Goal: Task Accomplishment & Management: Use online tool/utility

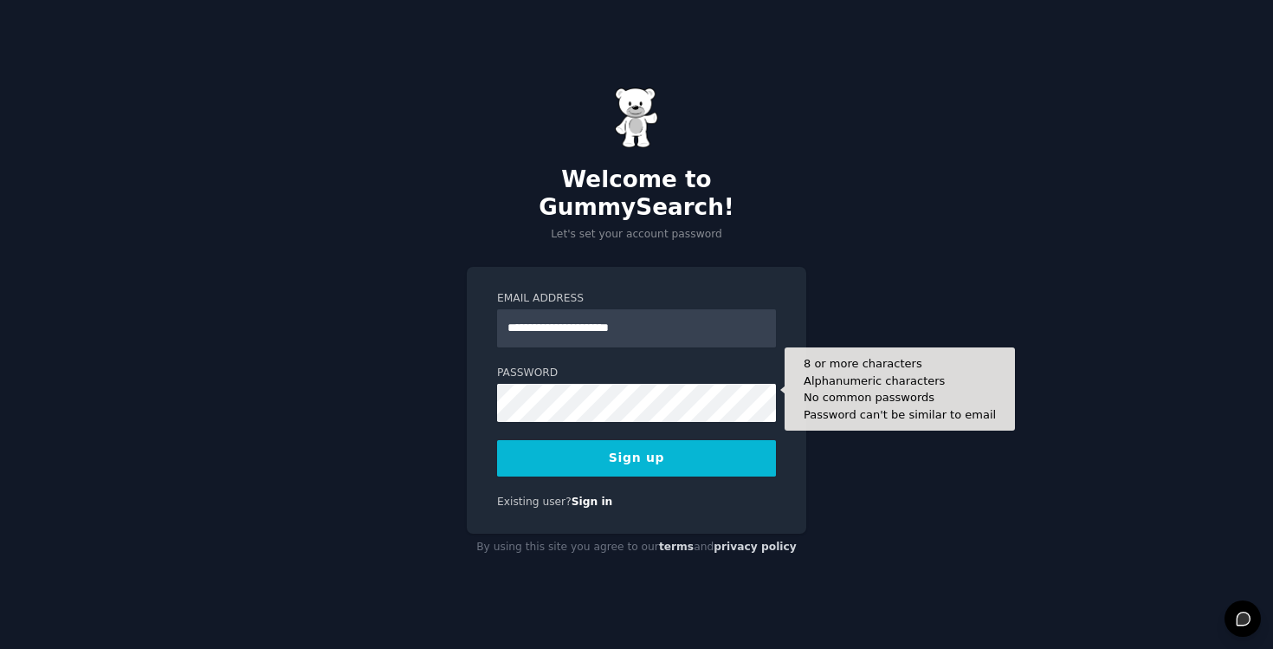
type input "**********"
click at [497, 440] on button "Sign up" at bounding box center [636, 458] width 279 height 36
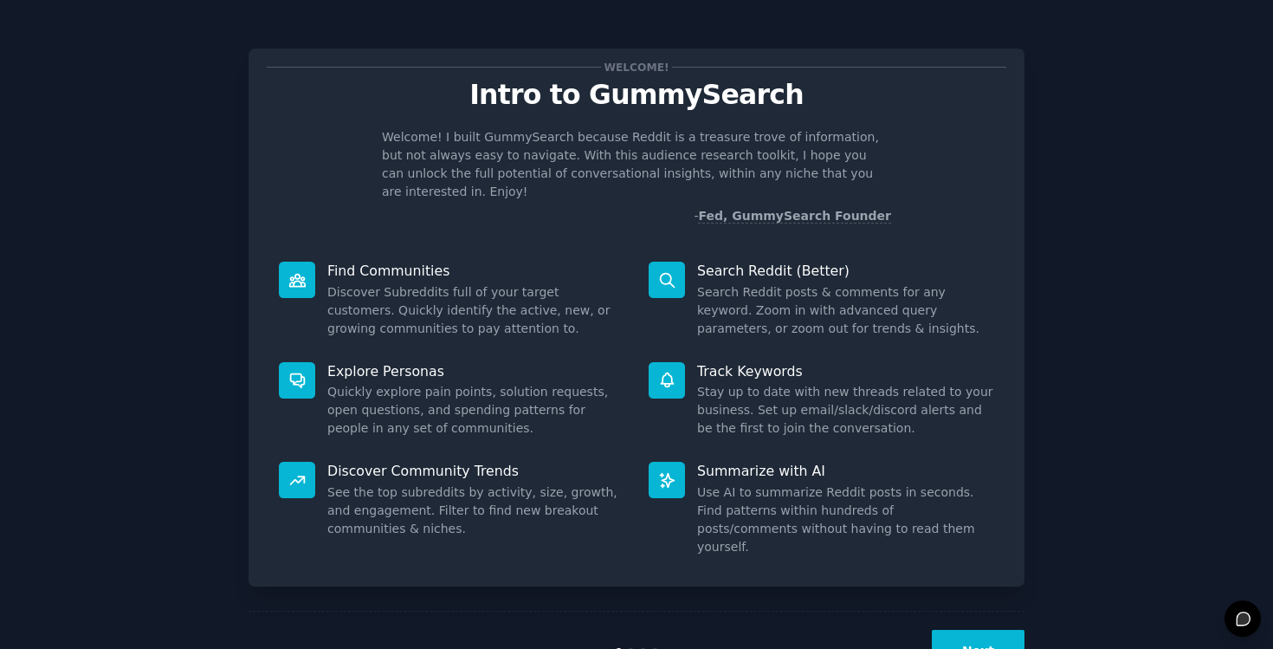
click at [978, 630] on button "Next" at bounding box center [978, 651] width 93 height 42
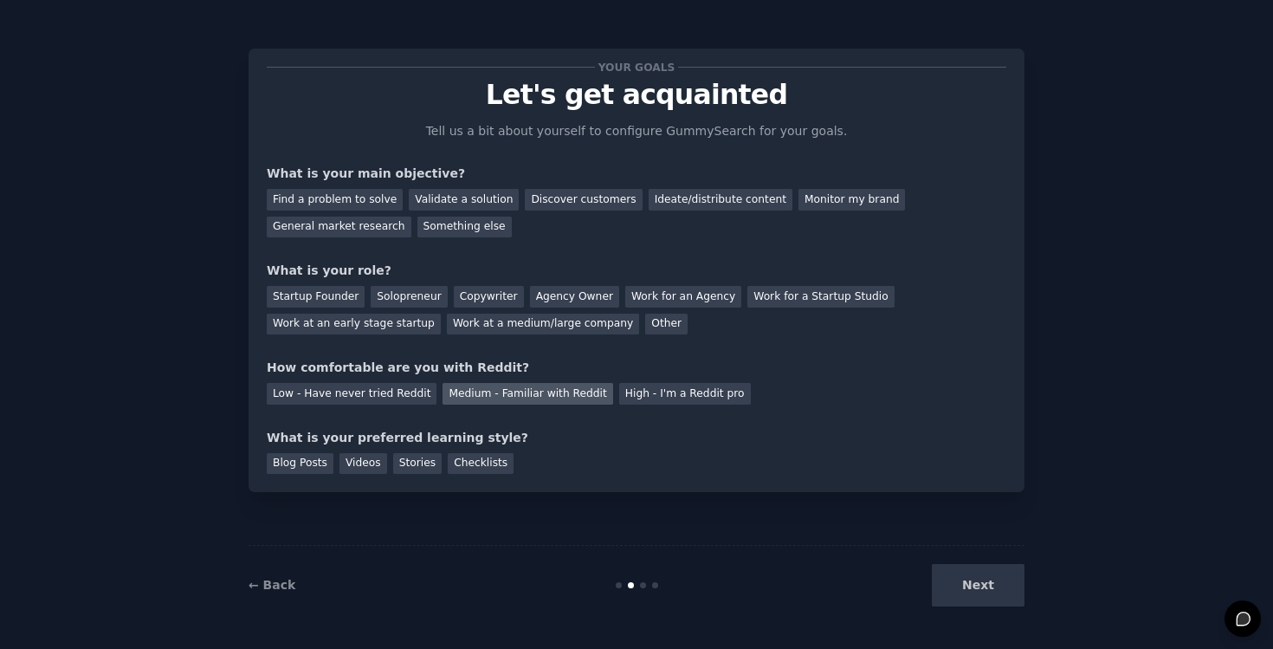
click at [474, 394] on div "Medium - Familiar with Reddit" at bounding box center [528, 394] width 170 height 22
click at [707, 194] on div "Ideate/distribute content" at bounding box center [721, 200] width 144 height 22
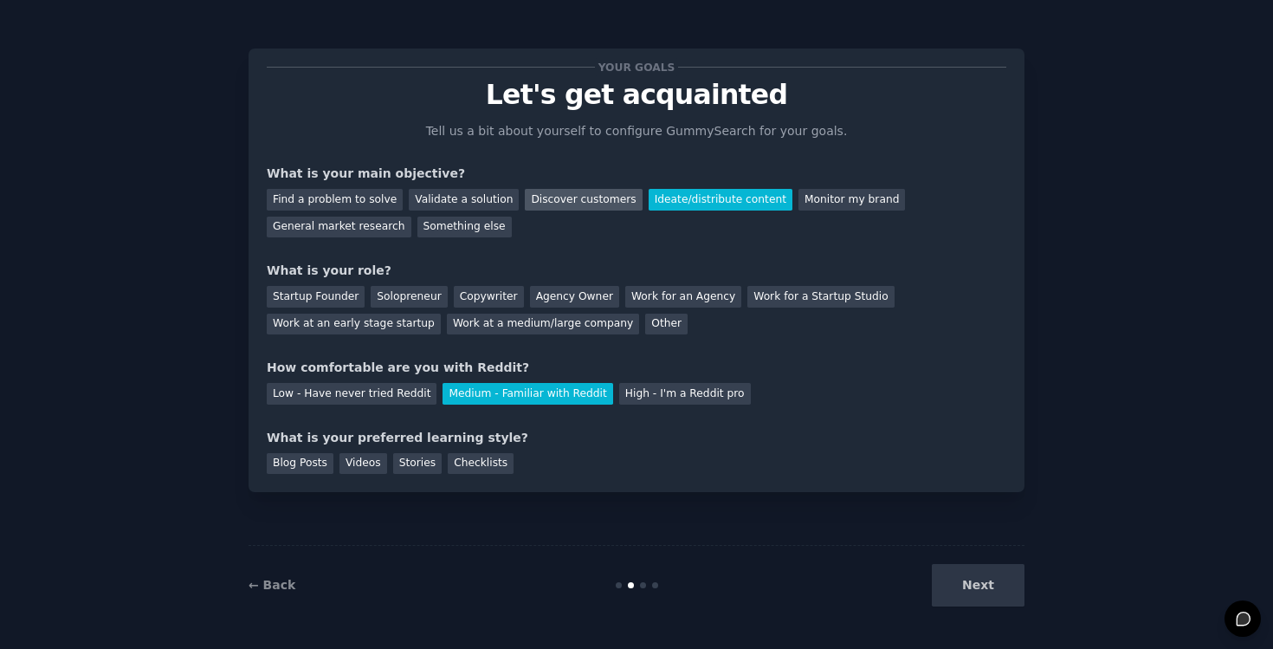
click at [556, 207] on div "Discover customers" at bounding box center [583, 200] width 117 height 22
click at [678, 197] on div "Ideate/distribute content" at bounding box center [721, 200] width 144 height 22
click at [416, 288] on div "Solopreneur" at bounding box center [409, 297] width 76 height 22
click at [976, 586] on div "Next" at bounding box center [895, 585] width 259 height 42
click at [375, 461] on div "Videos" at bounding box center [364, 464] width 48 height 22
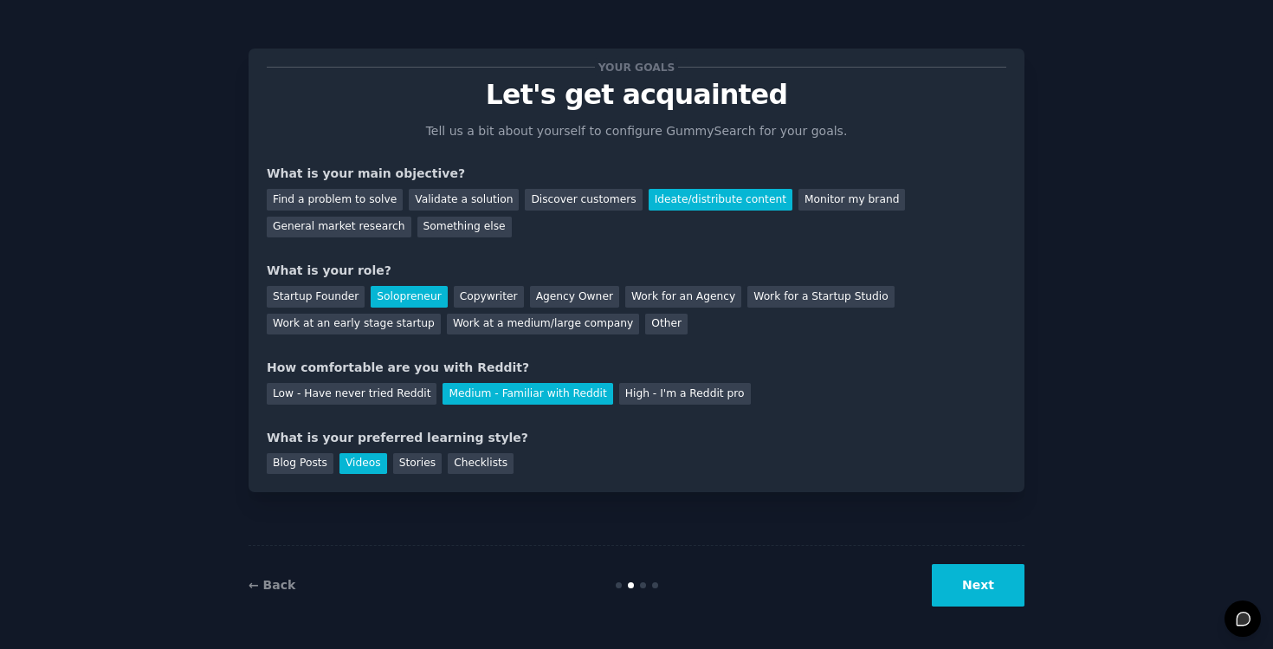
click at [946, 585] on button "Next" at bounding box center [978, 585] width 93 height 42
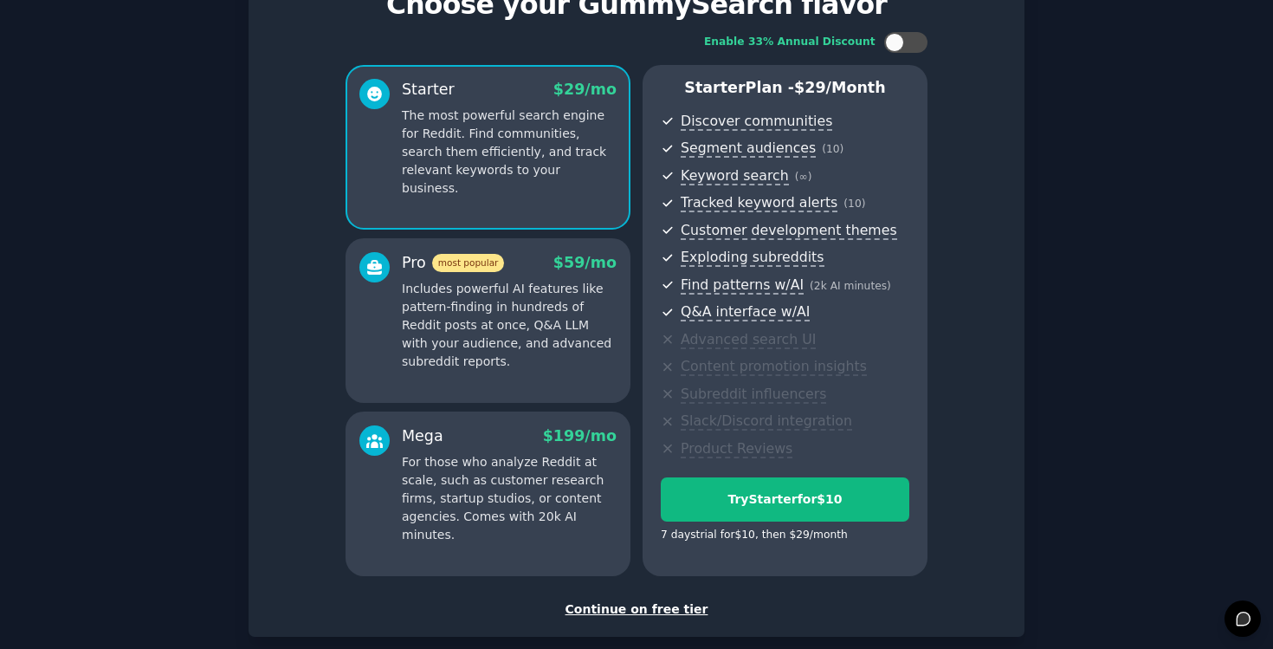
scroll to position [182, 0]
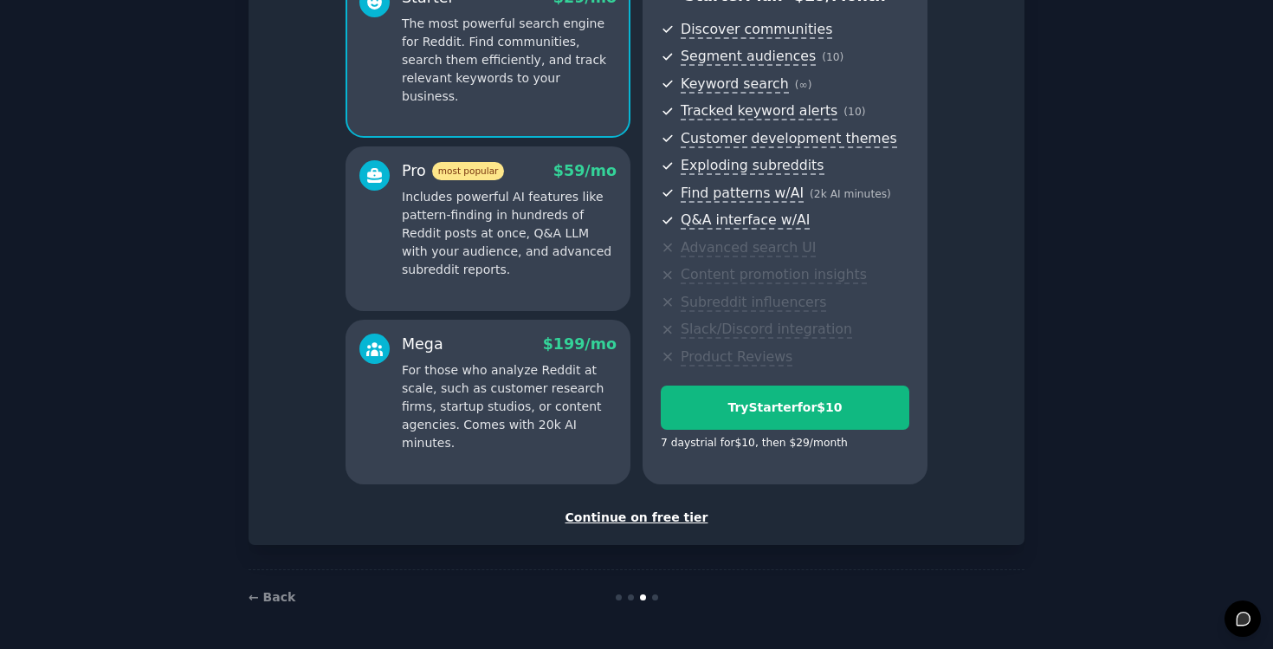
click at [652, 511] on div "Continue on free tier" at bounding box center [637, 517] width 740 height 18
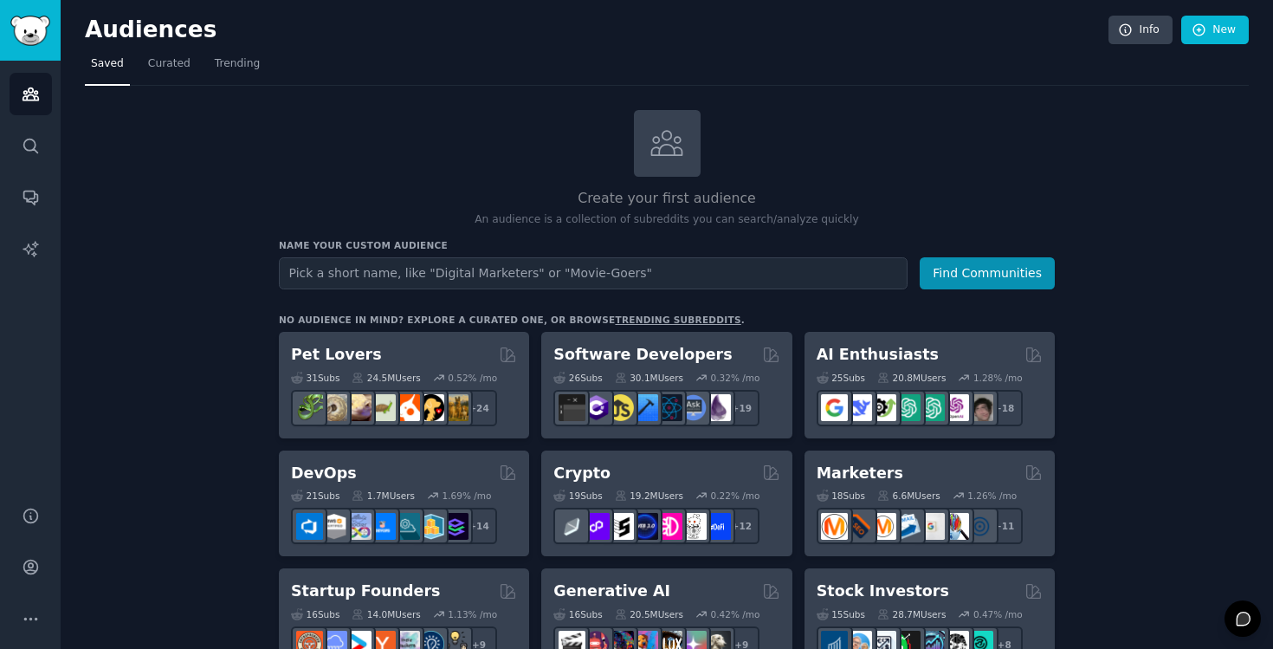
click at [567, 279] on input "text" at bounding box center [593, 273] width 629 height 32
click at [556, 279] on input "text" at bounding box center [593, 273] width 629 height 32
type input "L"
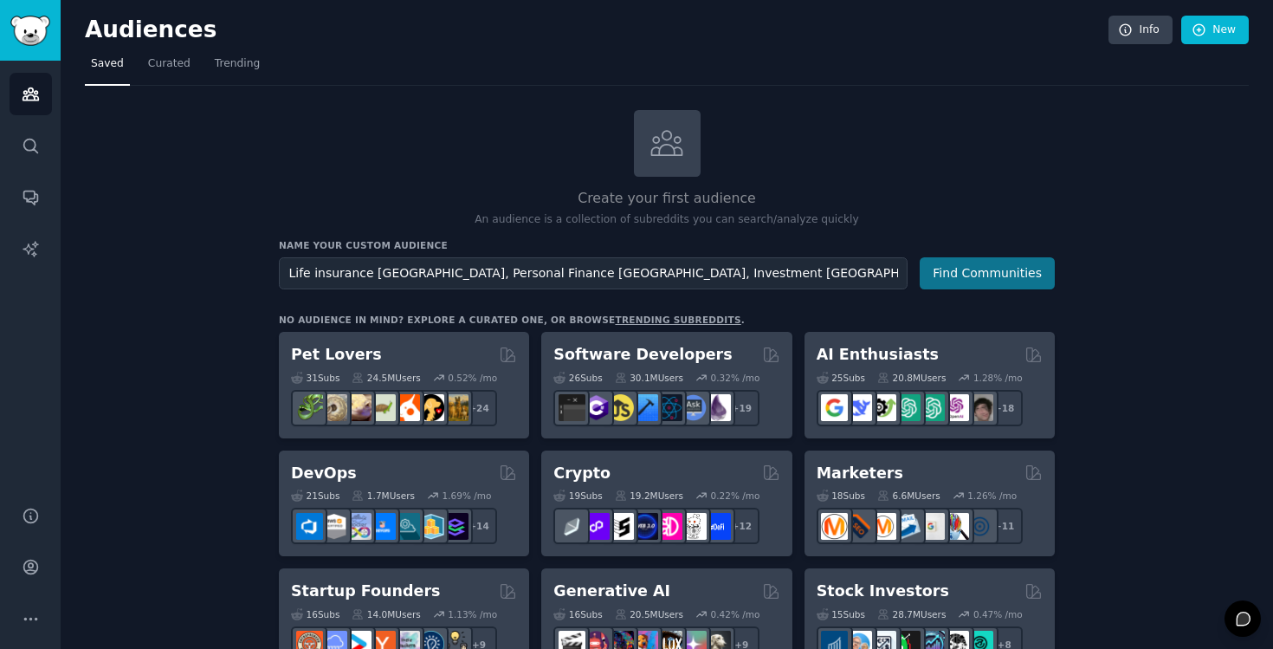
type input "Life insurance [GEOGRAPHIC_DATA], Personal Finance [GEOGRAPHIC_DATA], Investmen…"
click at [982, 275] on button "Find Communities" at bounding box center [987, 273] width 135 height 32
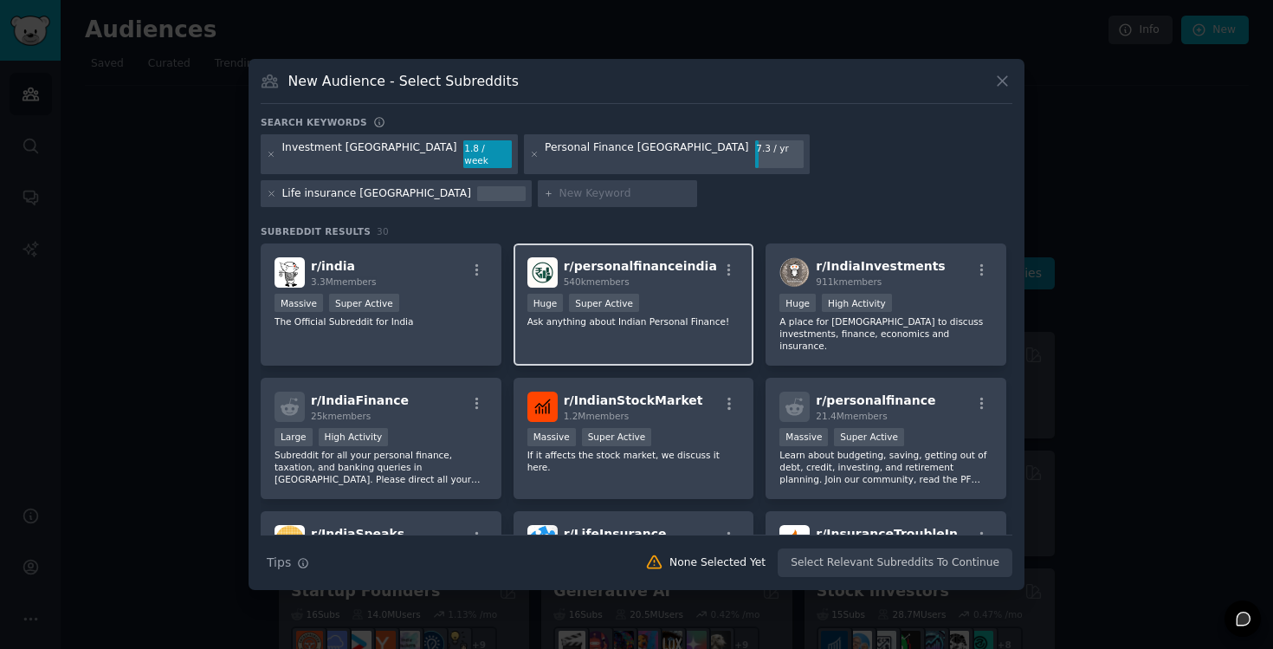
click at [696, 315] on p "Ask anything about Indian Personal Finance!" at bounding box center [633, 321] width 213 height 12
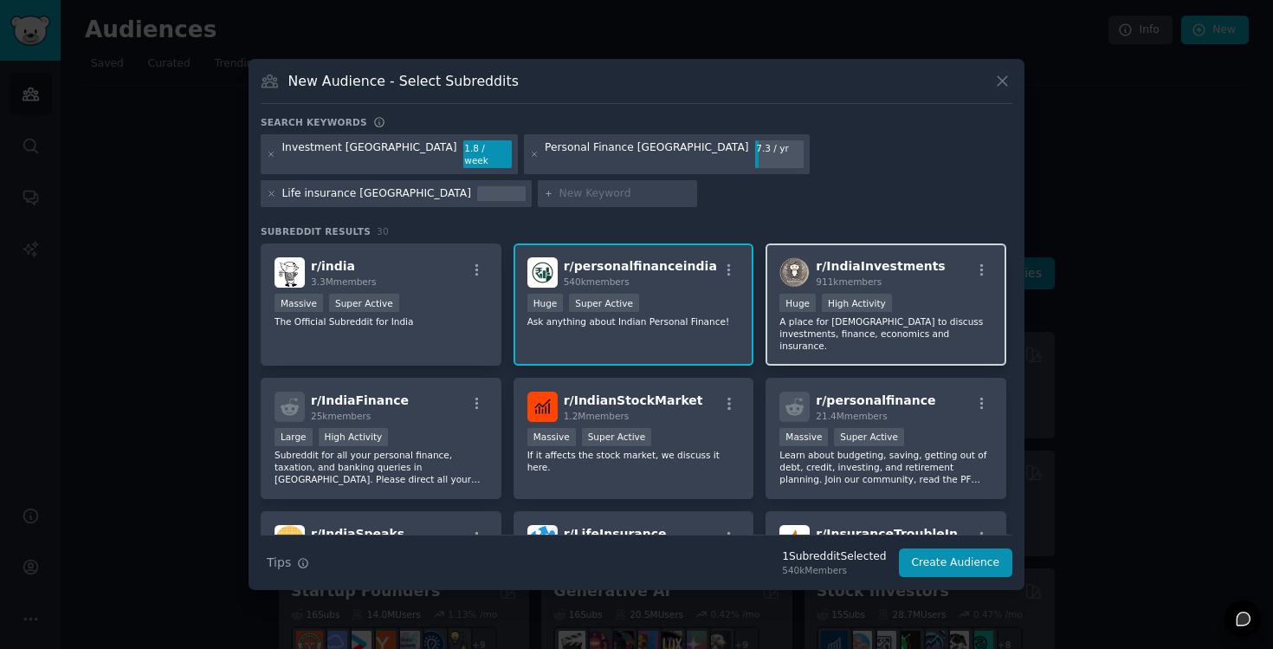
click at [833, 315] on p "A place for [DEMOGRAPHIC_DATA] to discuss investments, finance, economics and i…" at bounding box center [885, 333] width 213 height 36
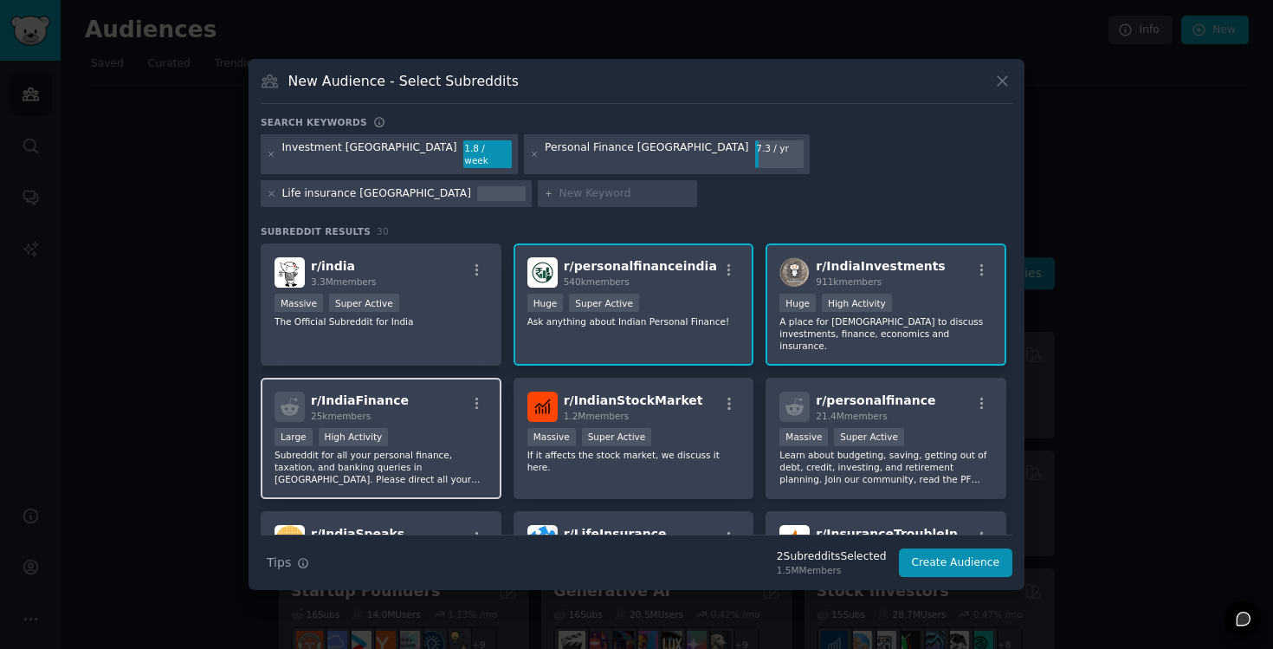
scroll to position [35, 0]
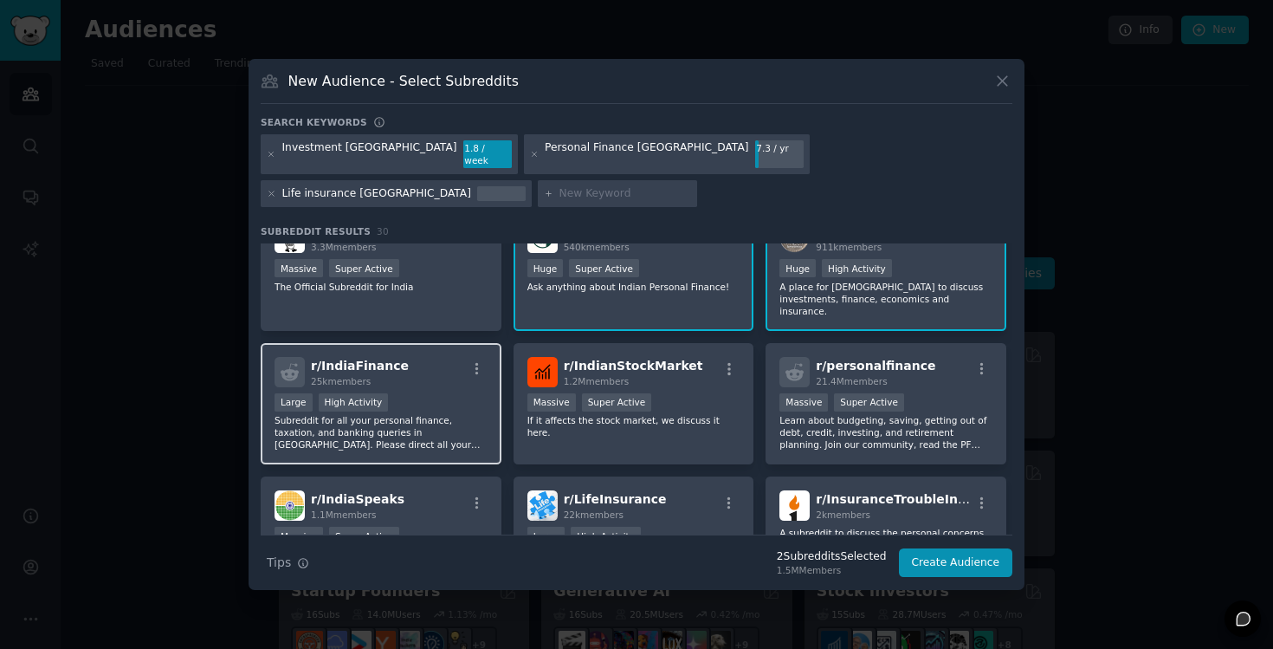
click at [441, 414] on p "Subreddit for all your personal finance, taxation, and banking queries in [GEOG…" at bounding box center [381, 432] width 213 height 36
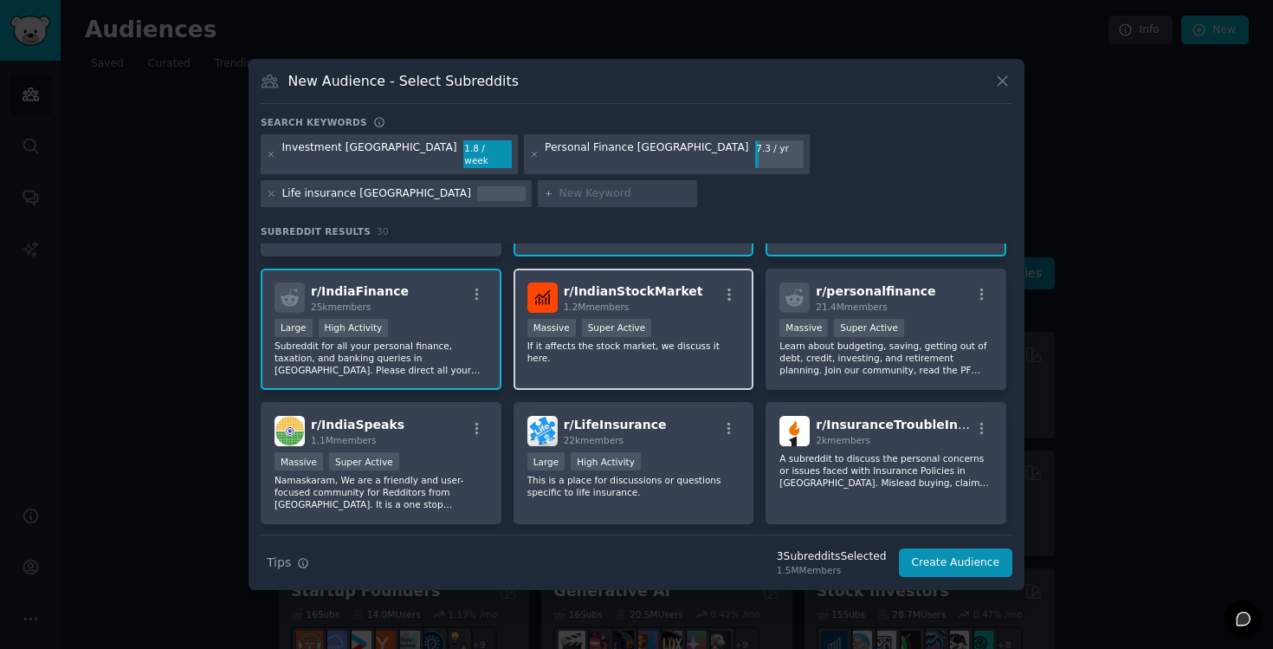
scroll to position [120, 0]
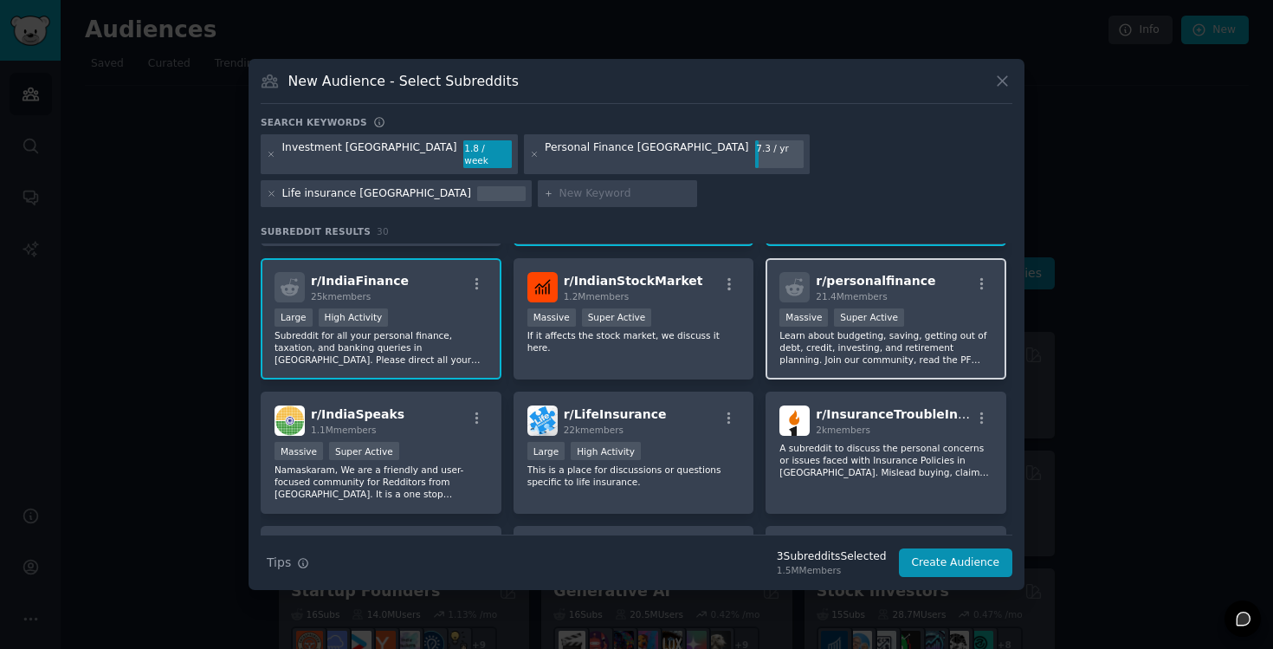
click at [833, 329] on p "Learn about budgeting, saving, getting out of debt, credit, investing, and reti…" at bounding box center [885, 347] width 213 height 36
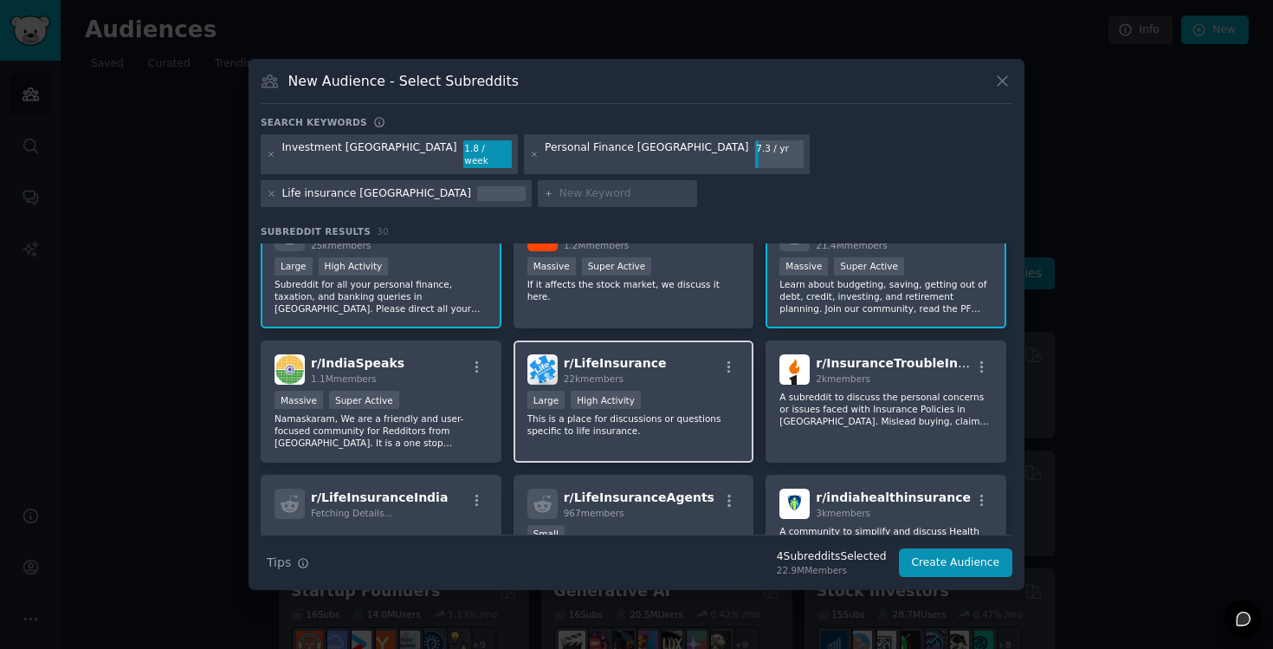
scroll to position [184, 0]
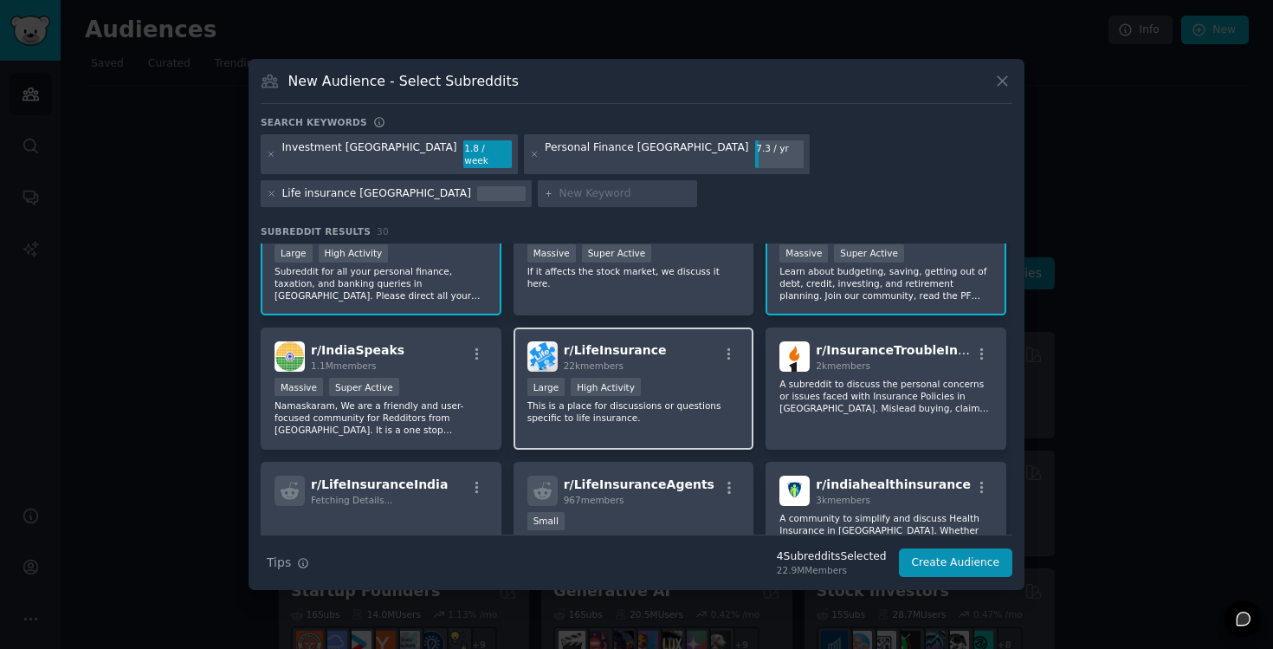
click at [641, 399] on p "This is a place for discussions or questions specific to life insurance." at bounding box center [633, 411] width 213 height 24
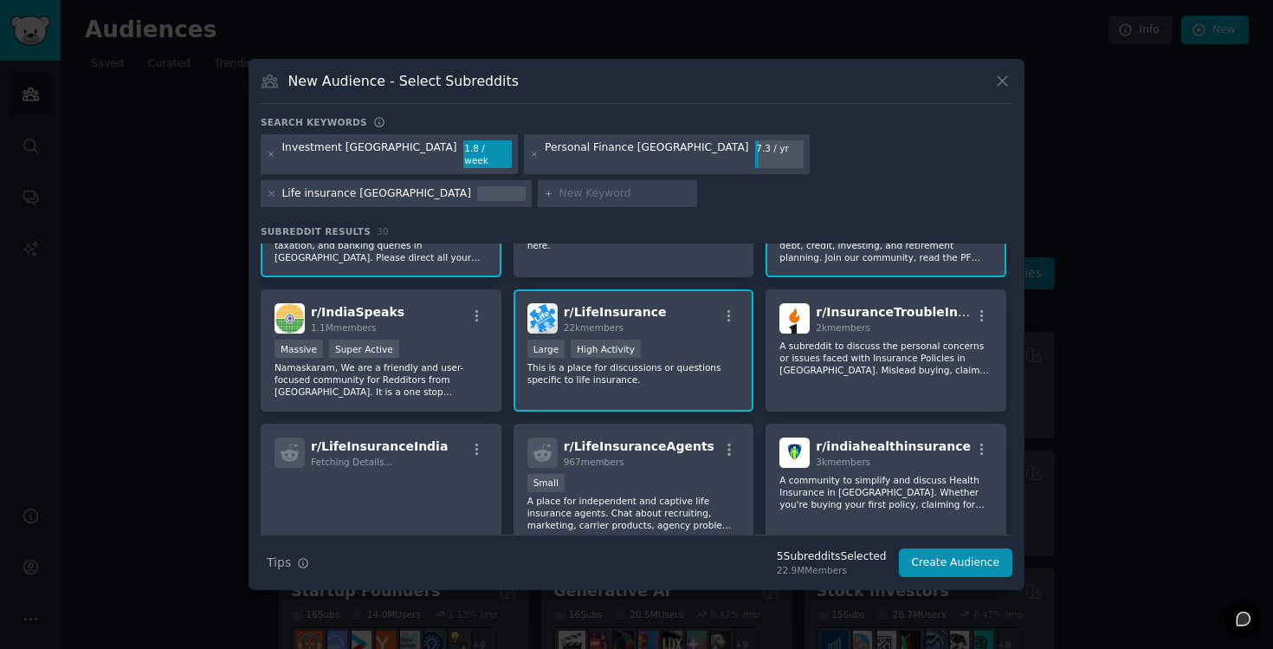
scroll to position [223, 0]
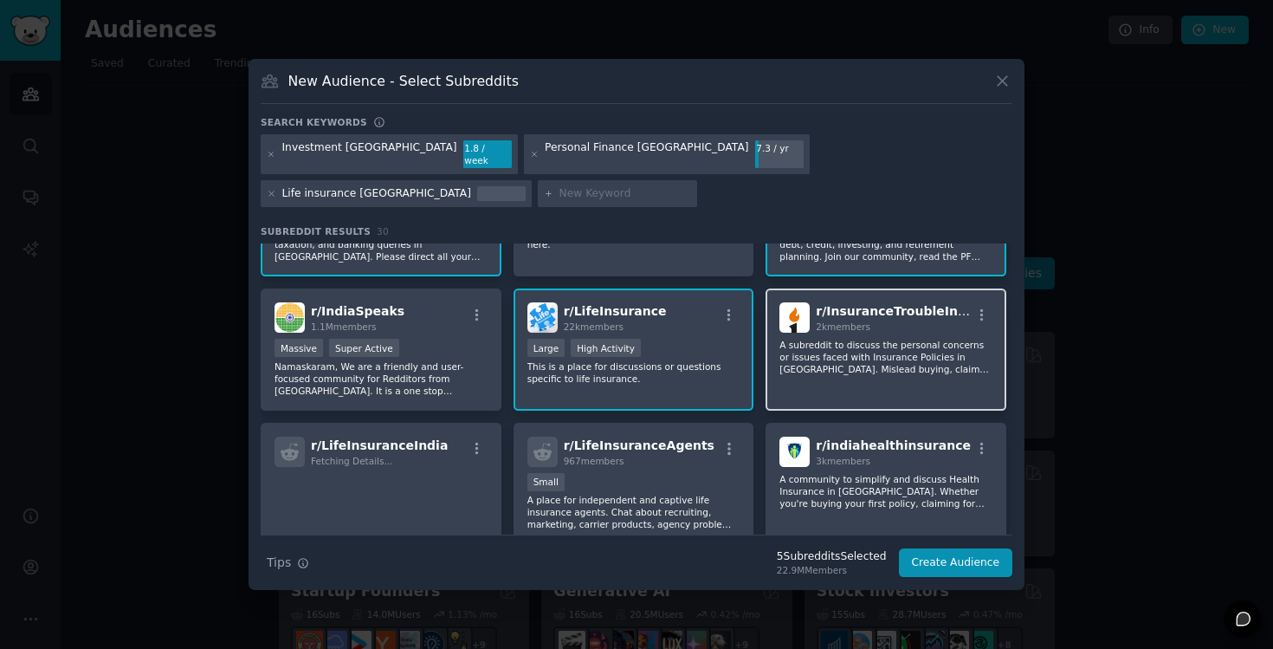
click at [850, 351] on div "r/ InsuranceTroubleIndia 2k members A subreddit to discuss the personal concern…" at bounding box center [886, 349] width 241 height 122
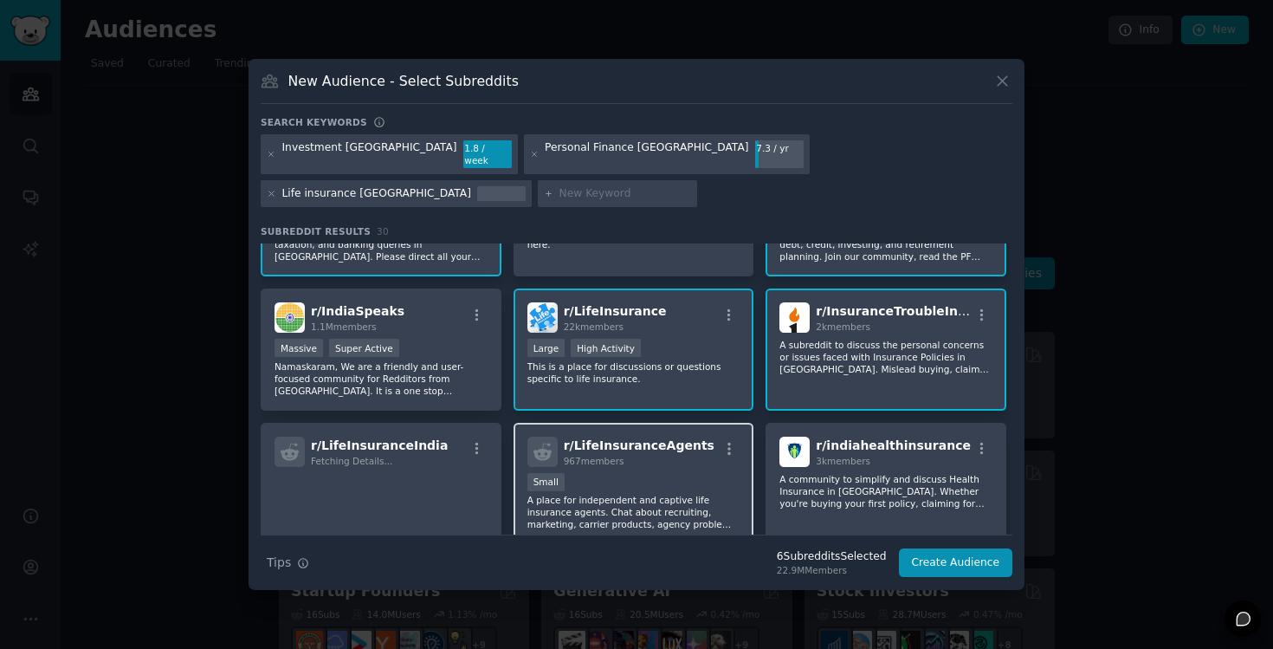
click at [678, 494] on p "A place for independent and captive life insurance agents. Chat about recruitin…" at bounding box center [633, 512] width 213 height 36
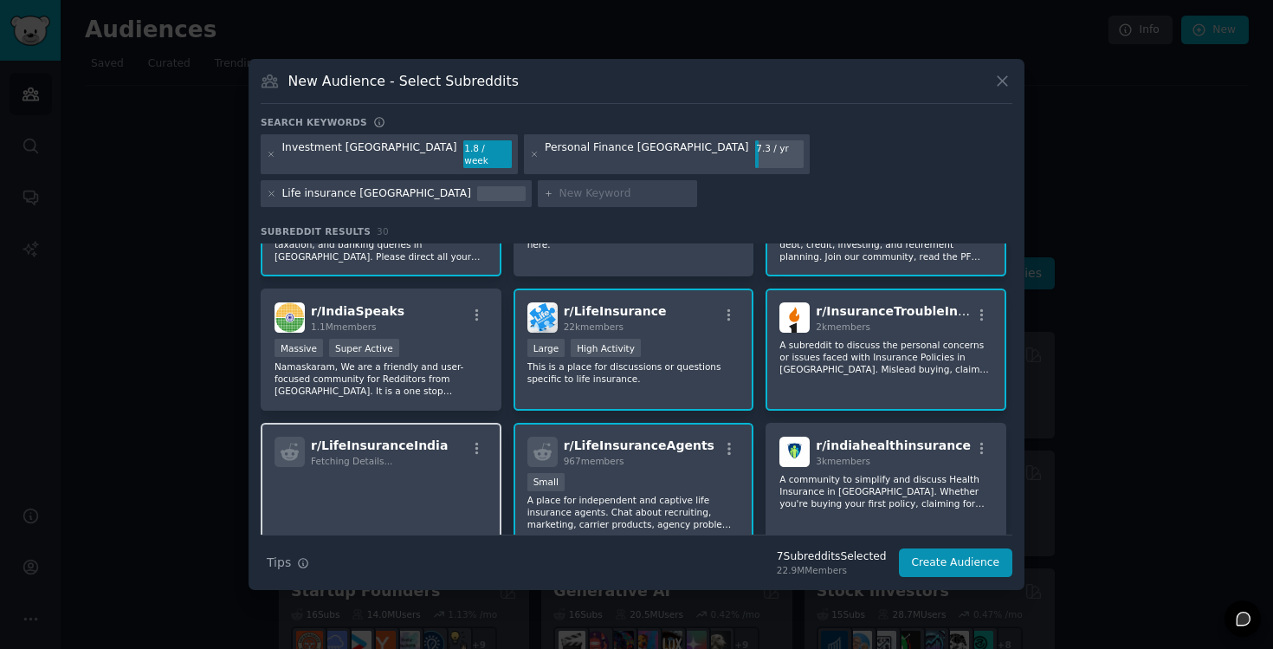
click at [450, 473] on p at bounding box center [381, 491] width 213 height 36
click at [397, 473] on p at bounding box center [381, 491] width 213 height 36
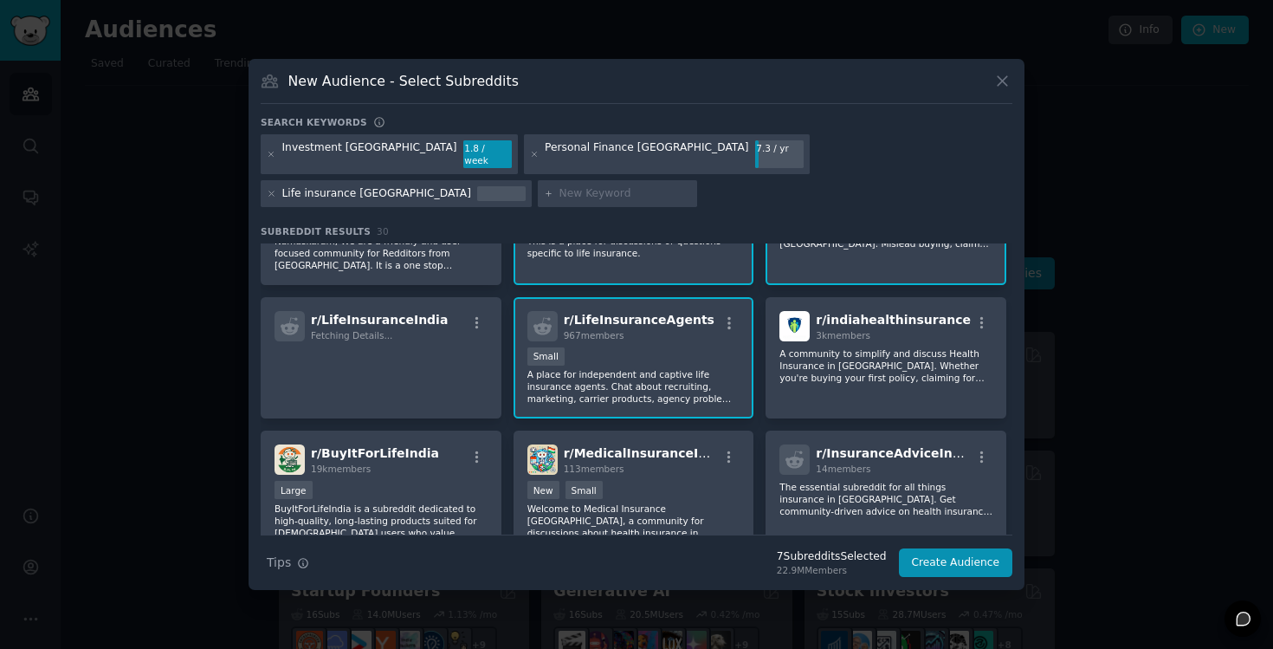
scroll to position [337, 0]
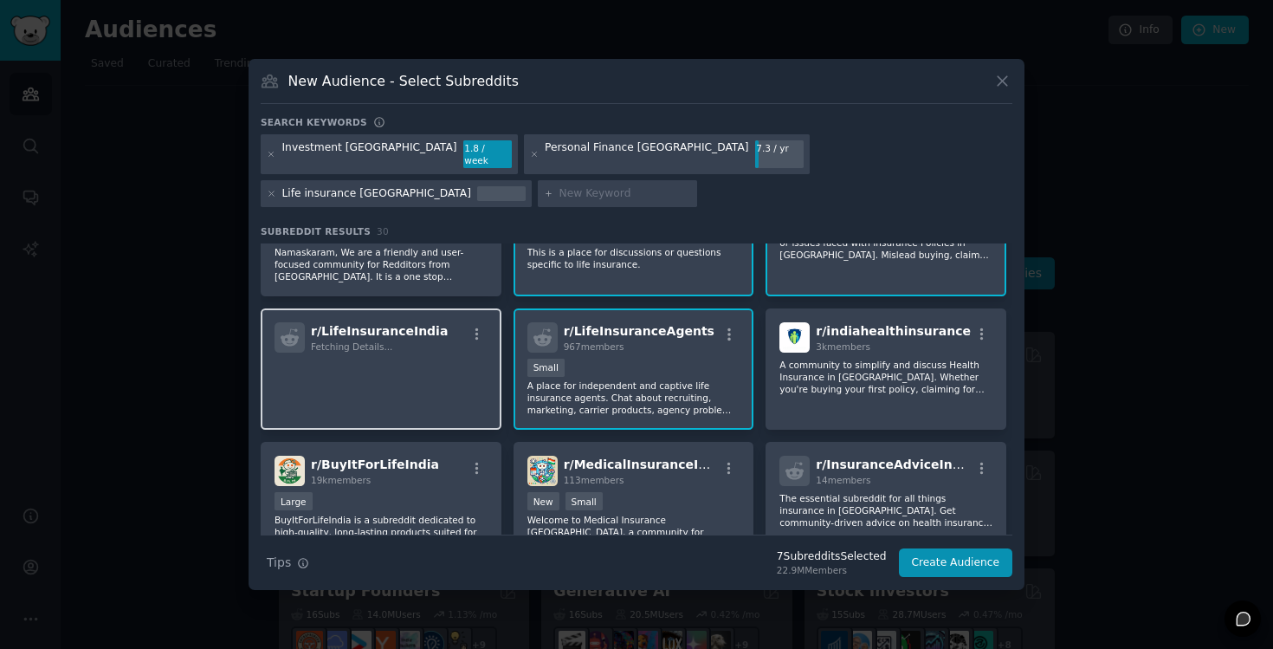
click at [427, 359] on p at bounding box center [381, 377] width 213 height 36
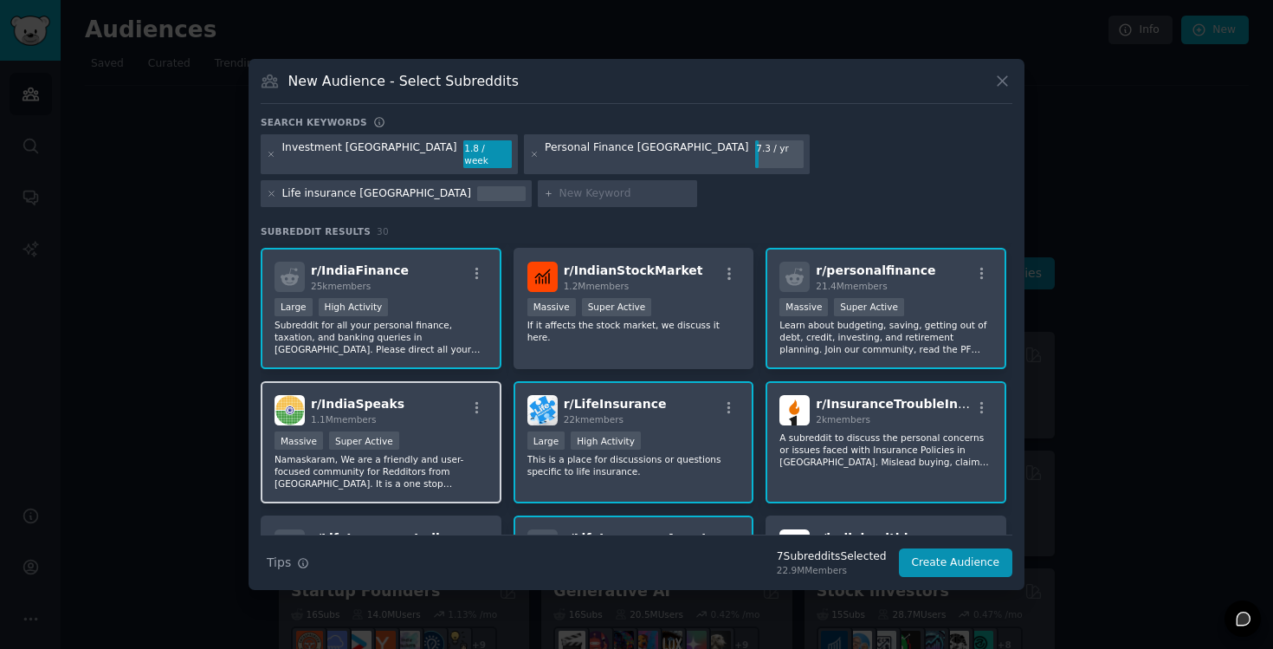
scroll to position [87, 0]
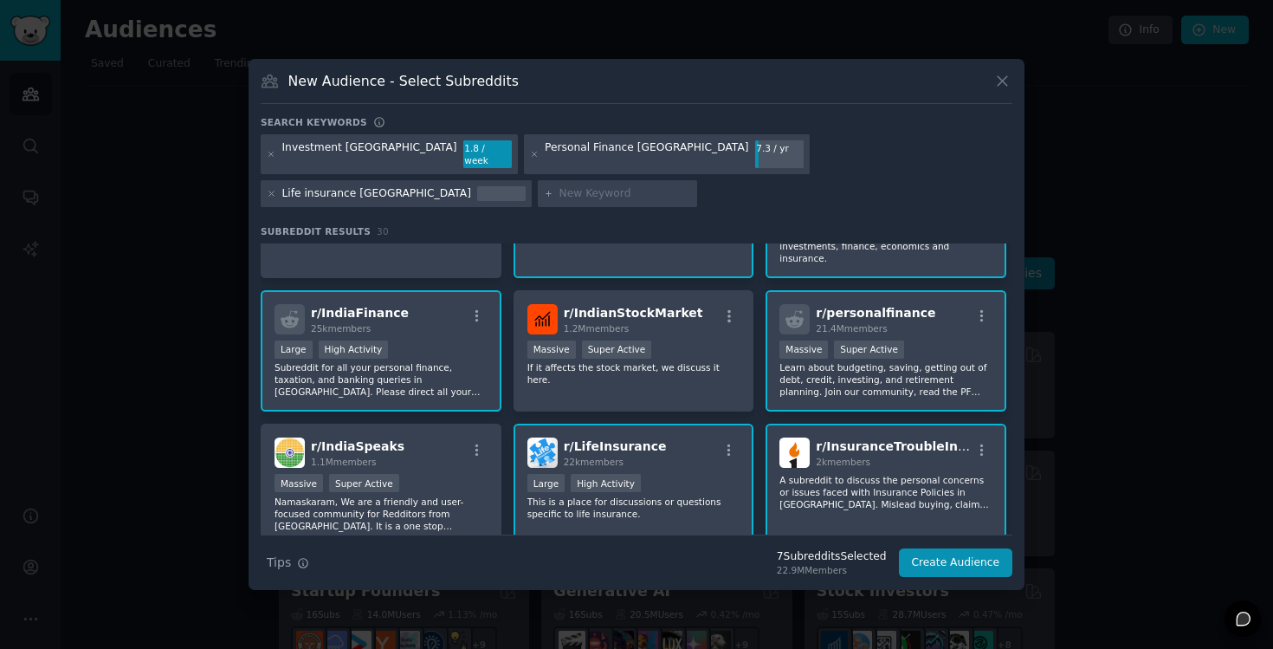
click at [428, 340] on div "Large High Activity" at bounding box center [381, 351] width 213 height 22
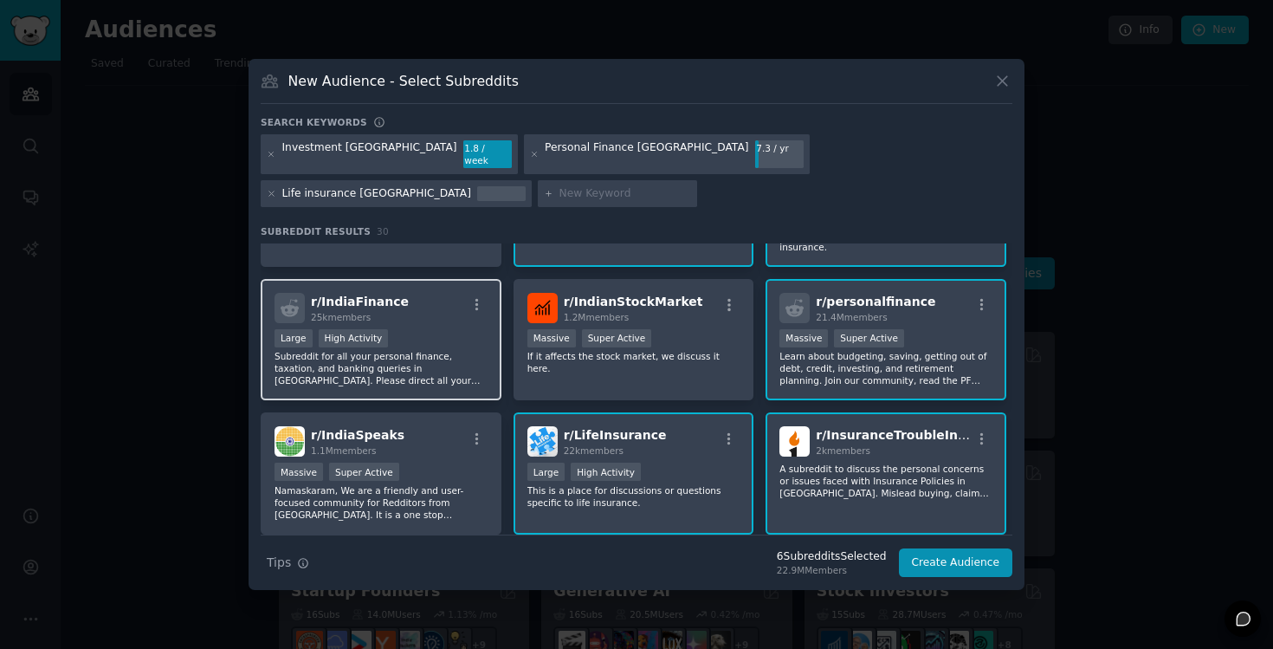
scroll to position [97, 0]
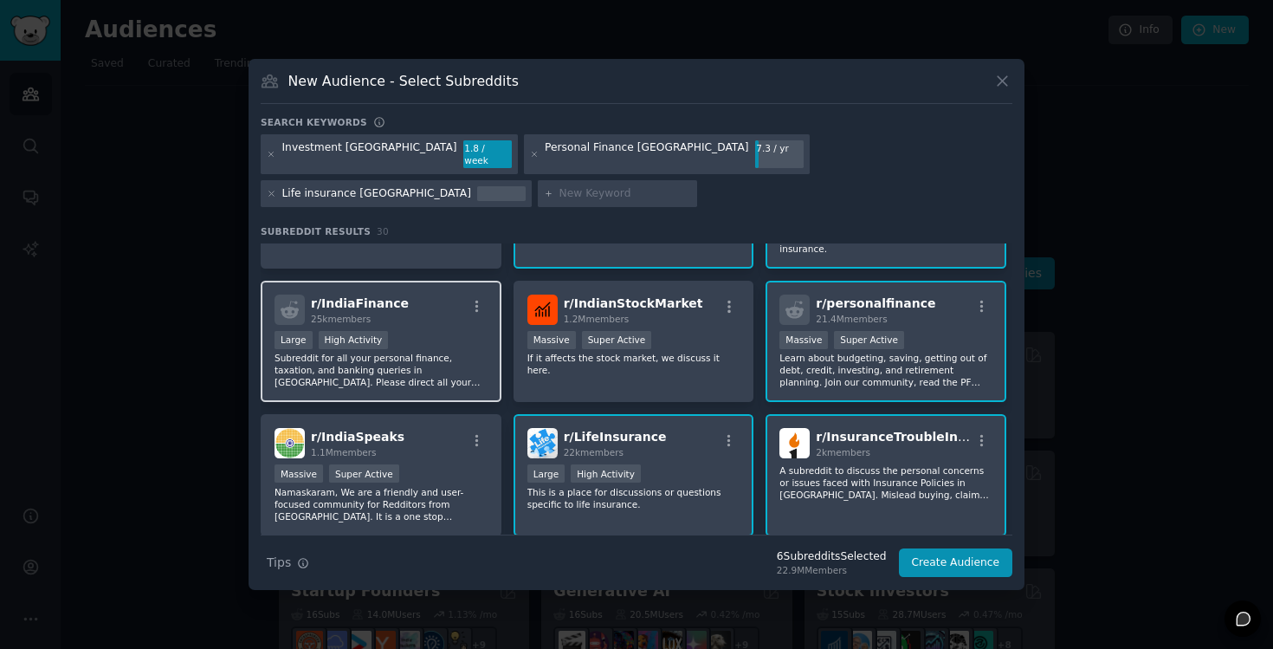
click at [456, 352] on p "Subreddit for all your personal finance, taxation, and banking queries in [GEOG…" at bounding box center [381, 370] width 213 height 36
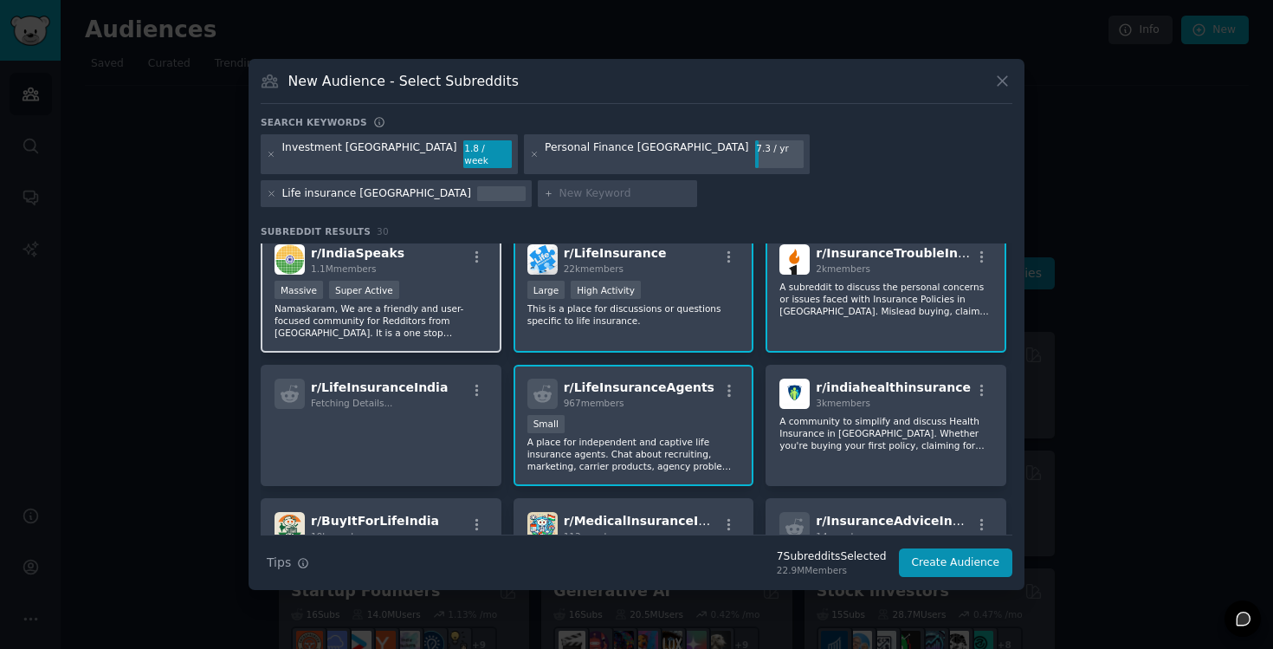
scroll to position [305, 0]
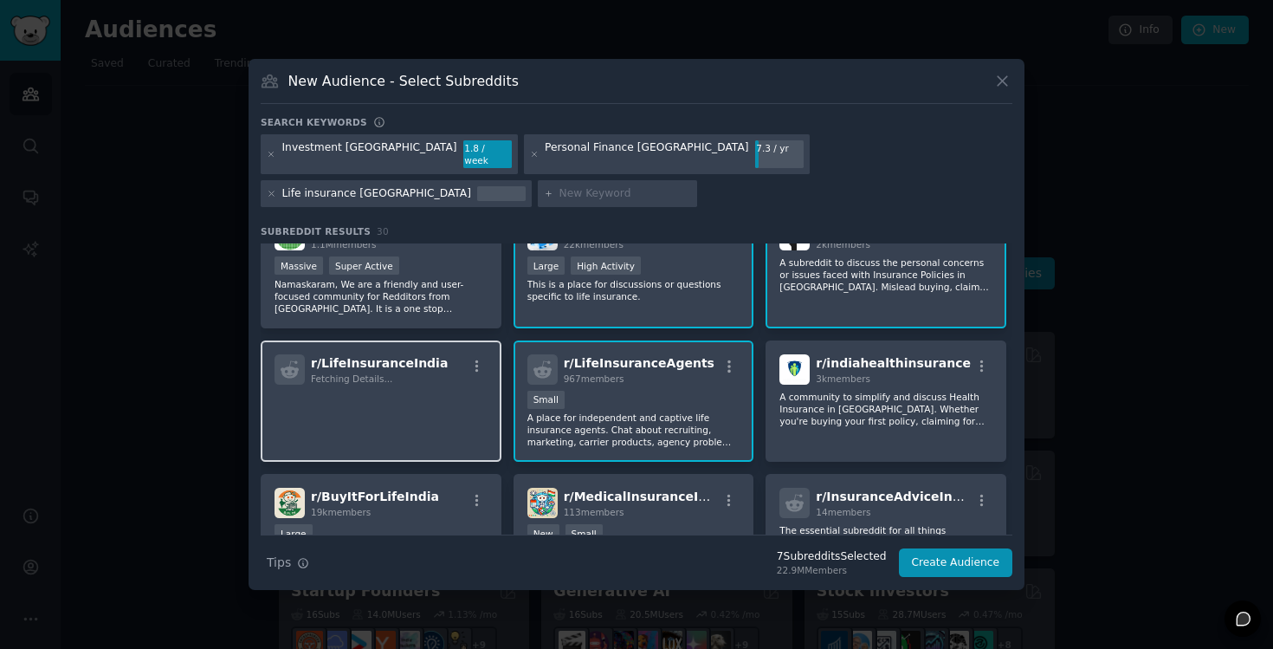
click at [445, 391] on p at bounding box center [381, 409] width 213 height 36
click at [599, 411] on p "A place for independent and captive life insurance agents. Chat about recruitin…" at bounding box center [633, 429] width 213 height 36
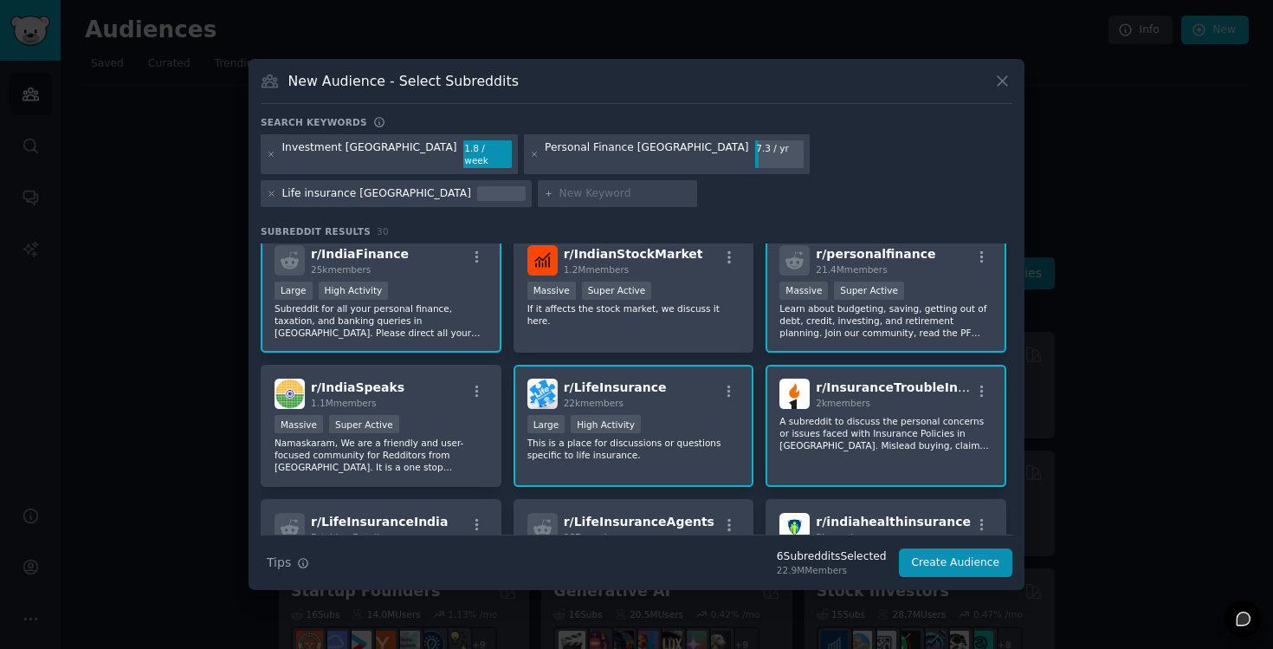
scroll to position [131, 0]
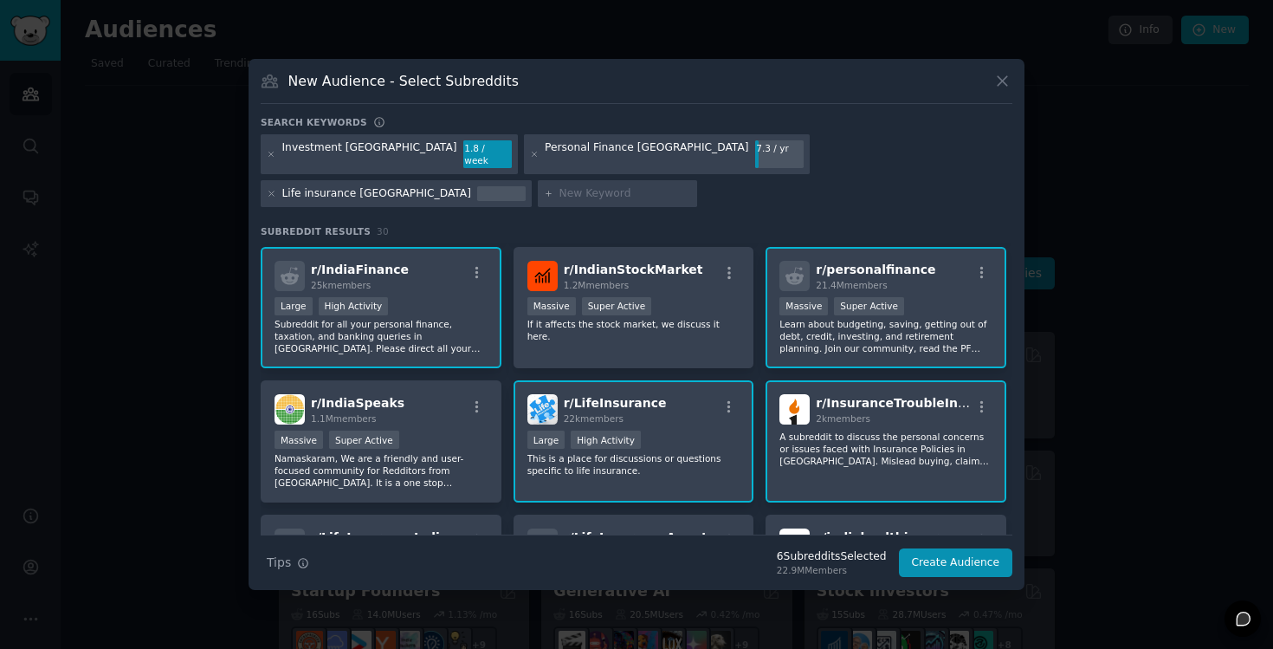
click at [672, 394] on div "r/ LifeInsurance 22k members" at bounding box center [633, 409] width 213 height 30
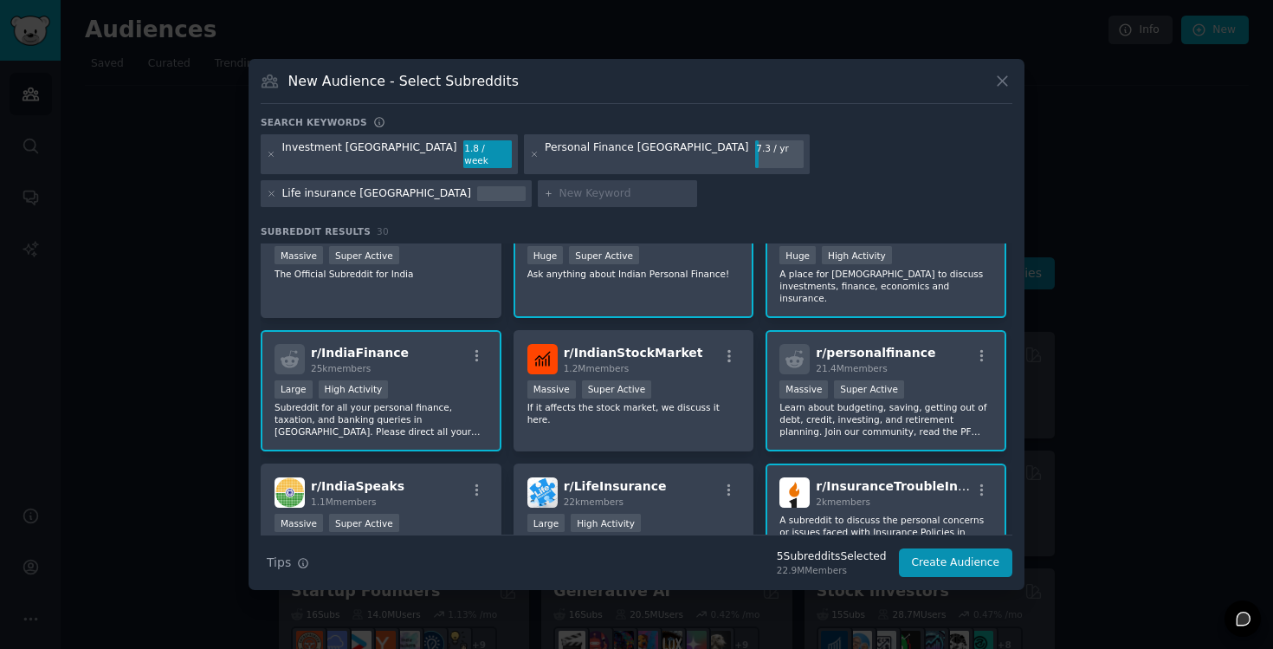
scroll to position [16, 0]
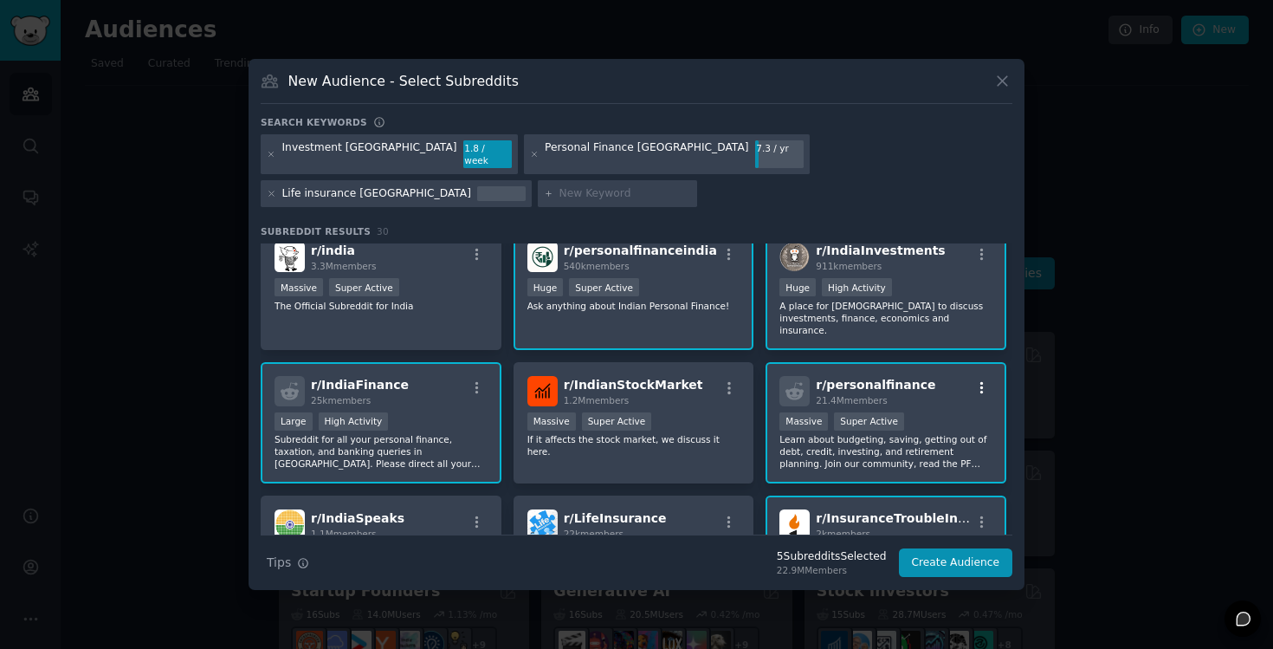
click at [980, 382] on icon "button" at bounding box center [981, 388] width 3 height 12
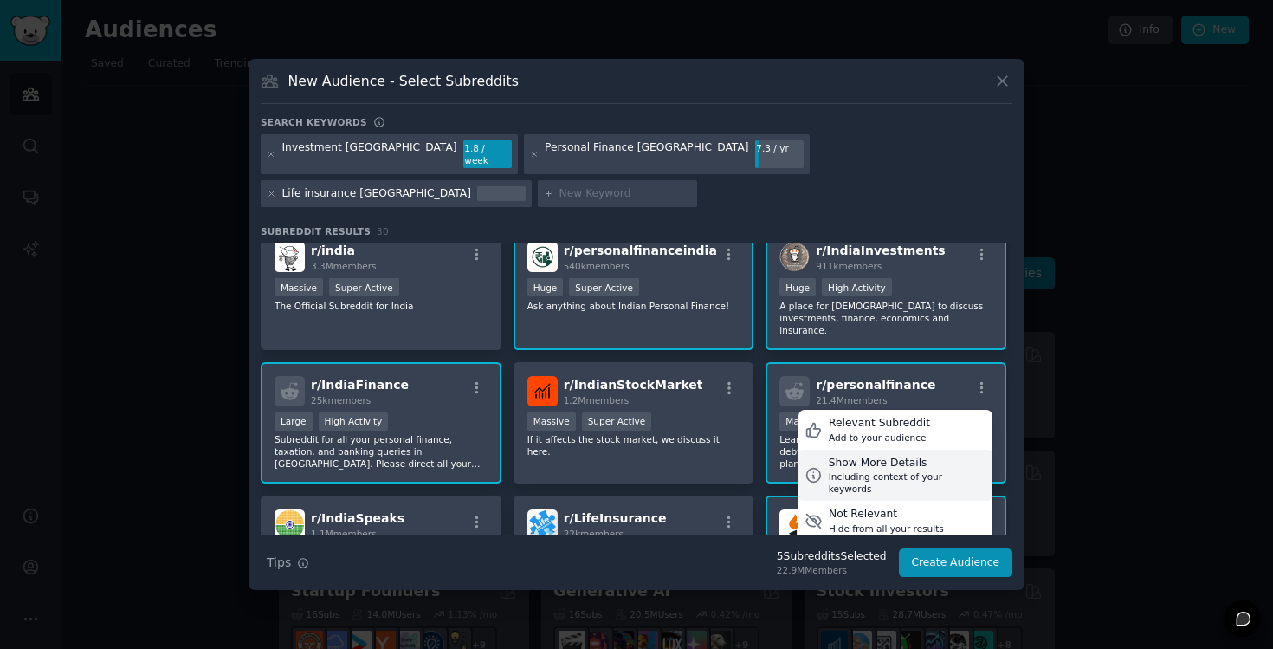
click at [920, 456] on div "Show More Details" at bounding box center [908, 464] width 158 height 16
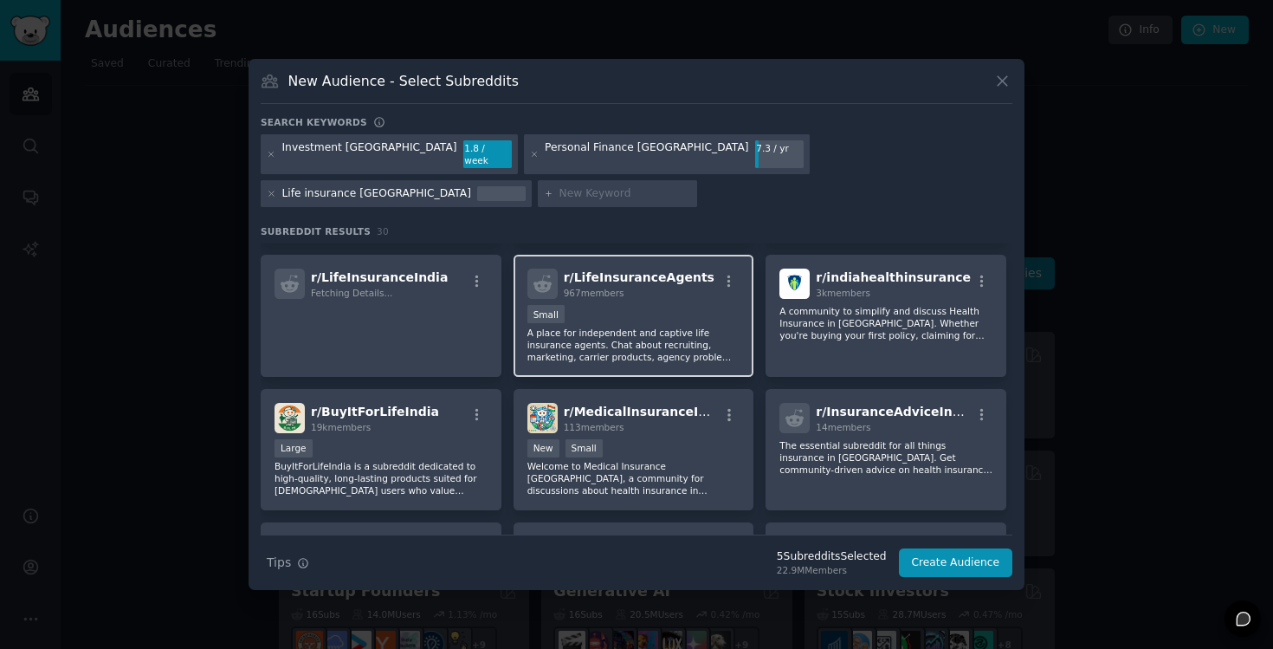
scroll to position [519, 0]
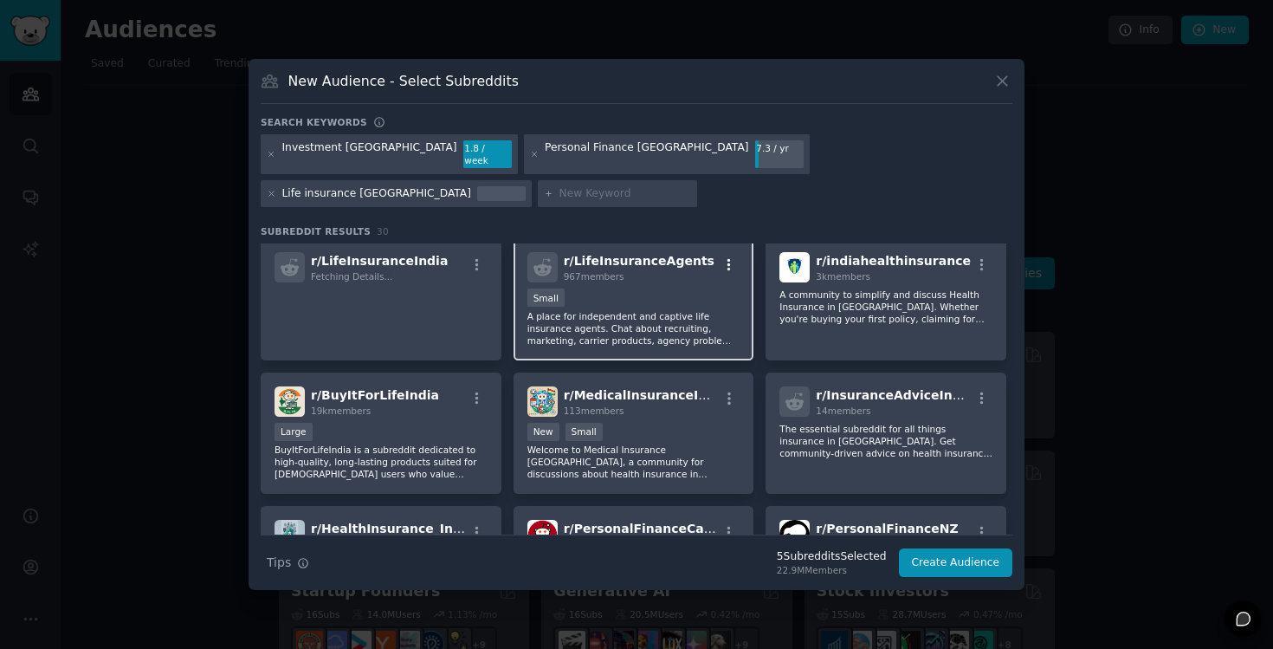
click at [721, 257] on icon "button" at bounding box center [729, 265] width 16 height 16
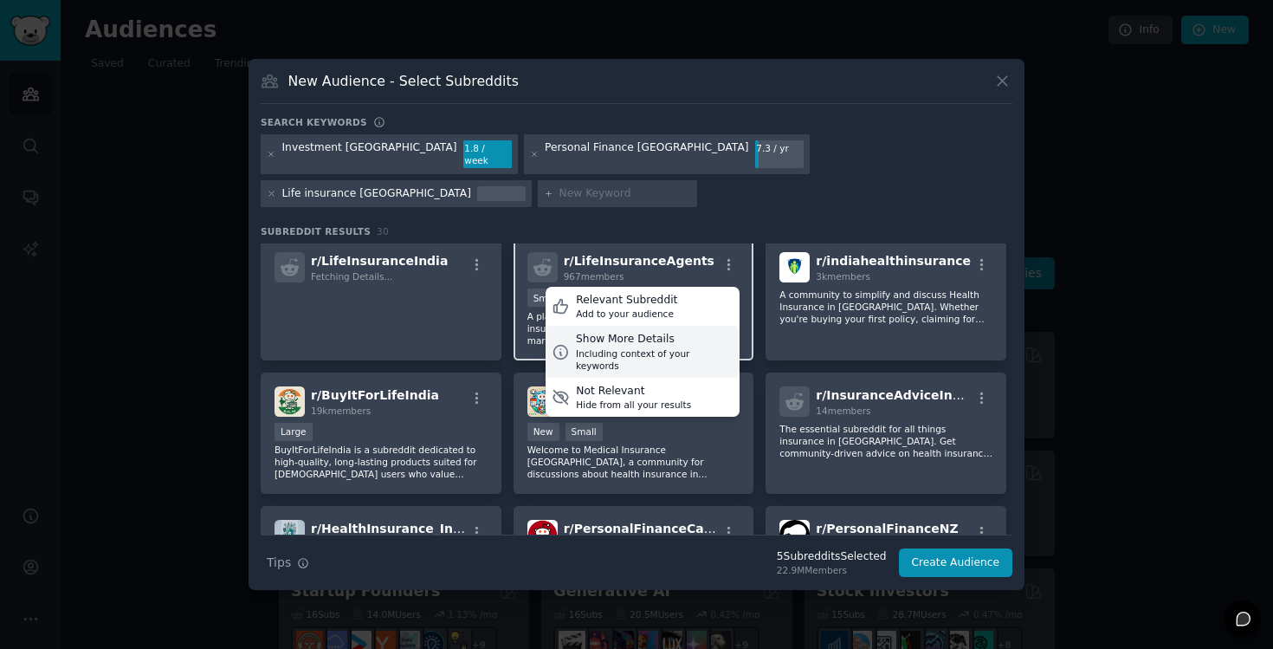
click at [683, 332] on div "Show More Details" at bounding box center [655, 340] width 158 height 16
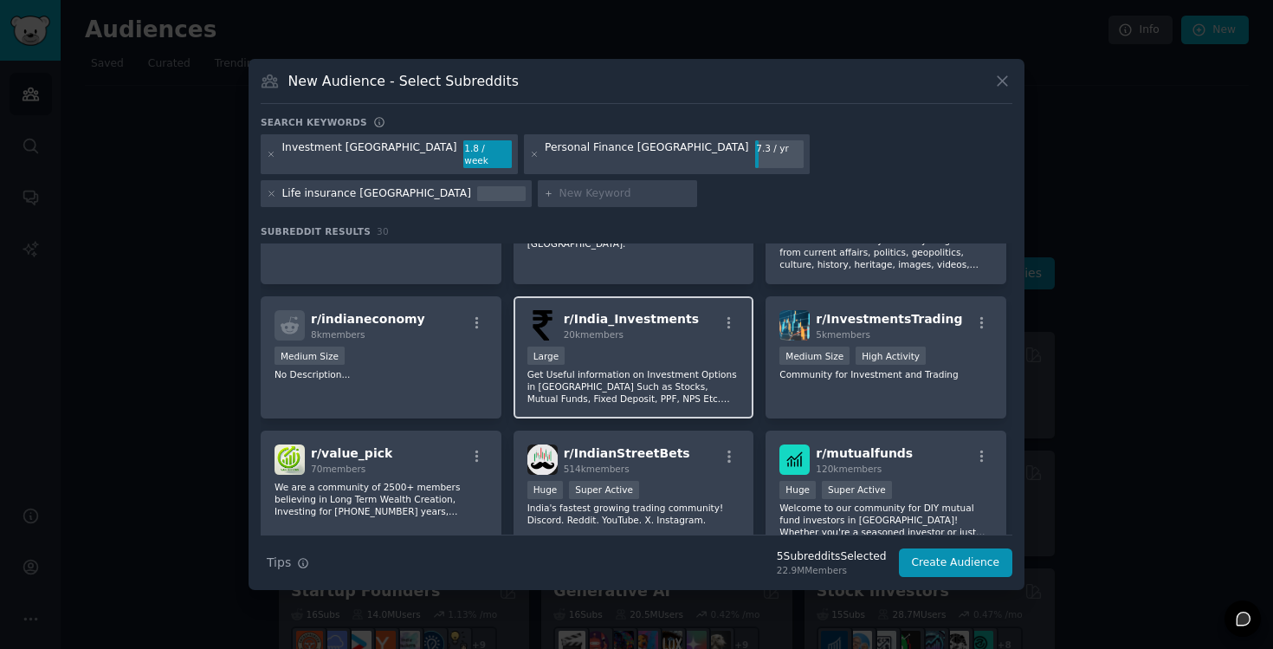
scroll to position [1282, 0]
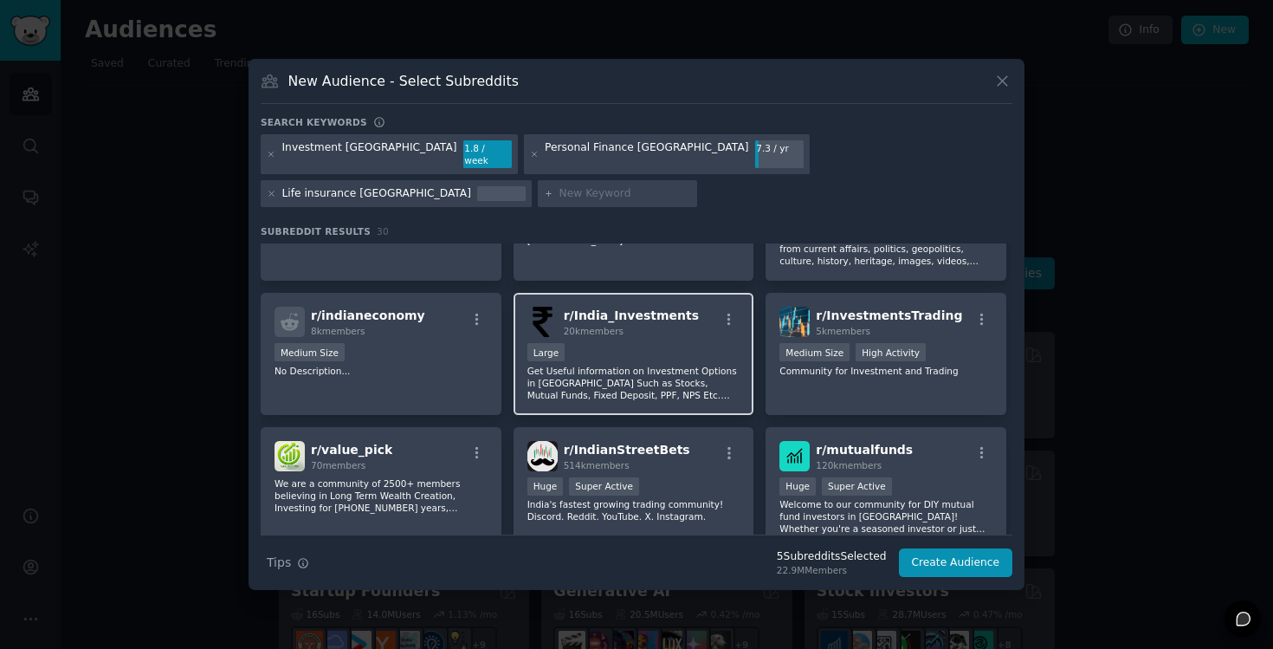
click at [660, 365] on p "Get Useful information on Investment Options in [GEOGRAPHIC_DATA] Such as Stock…" at bounding box center [633, 383] width 213 height 36
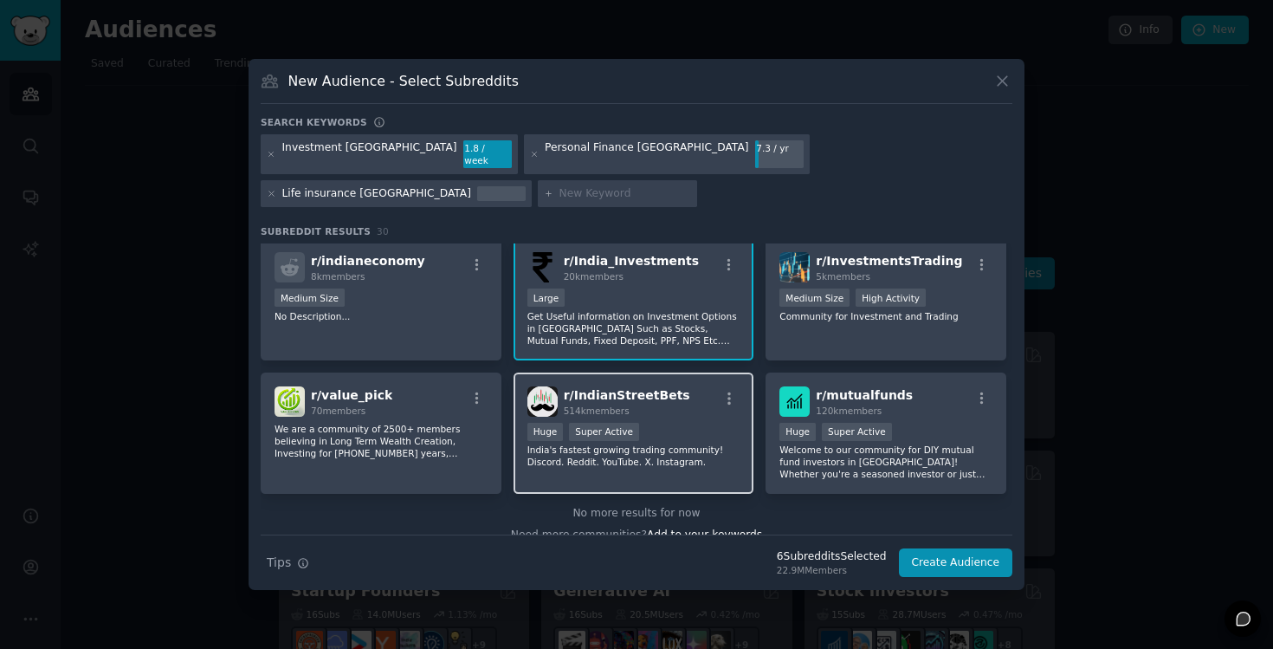
scroll to position [1344, 0]
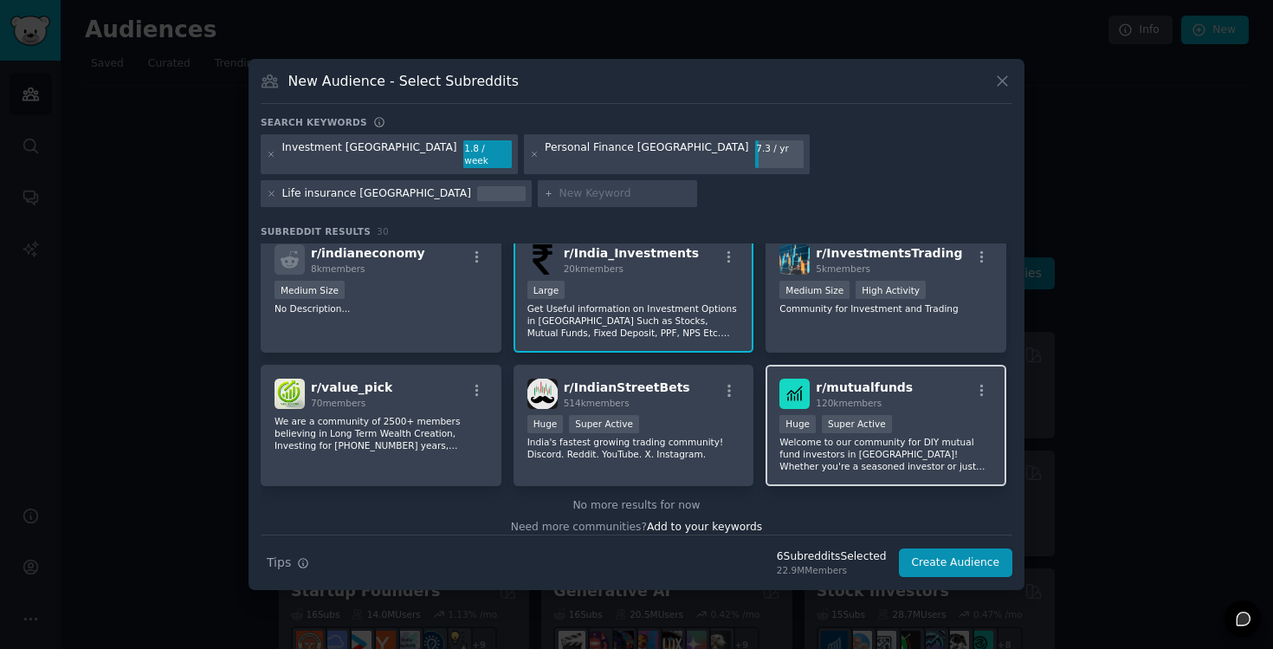
click at [856, 436] on p "Welcome to our community for DIY mutual fund investors in [GEOGRAPHIC_DATA]! Wh…" at bounding box center [885, 454] width 213 height 36
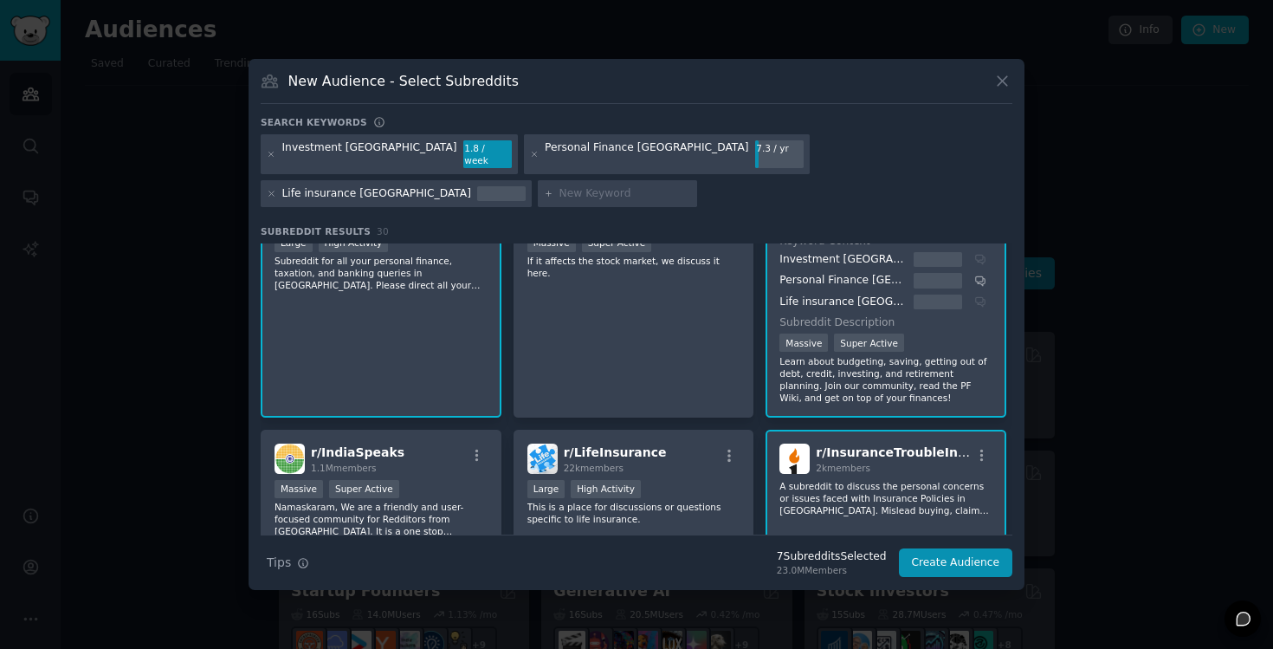
scroll to position [0, 0]
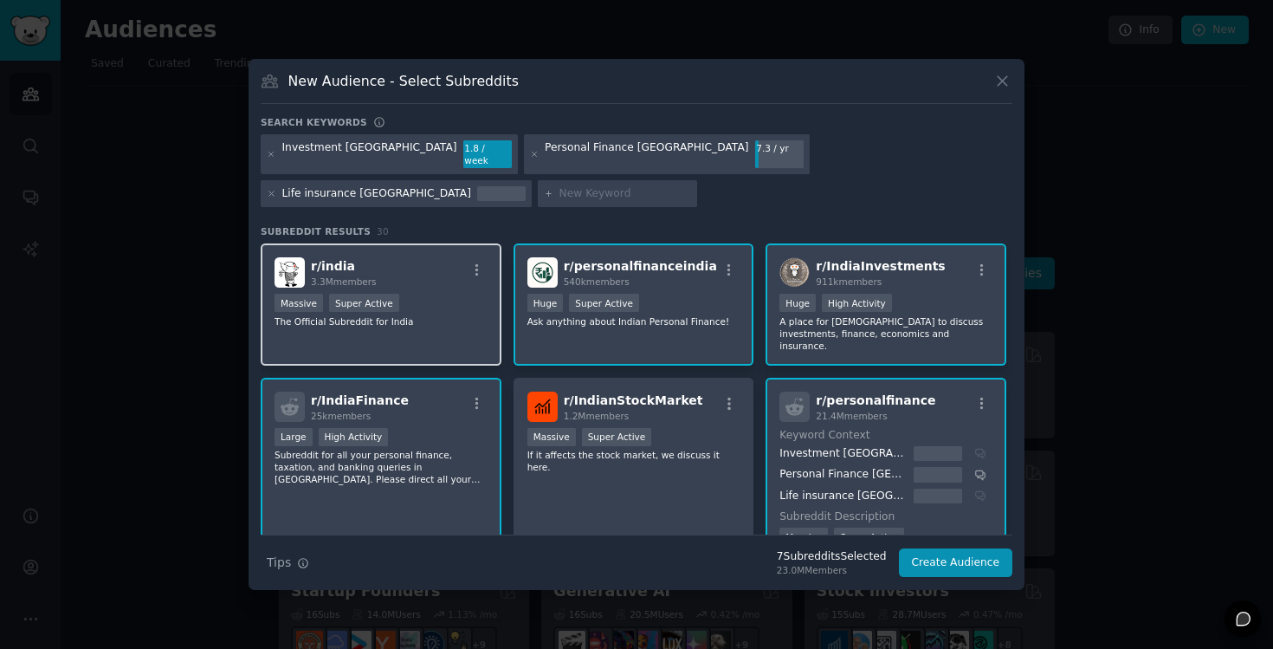
click at [475, 257] on div "r/ india 3.3M members" at bounding box center [381, 272] width 213 height 30
click at [417, 294] on div "Massive Super Active" at bounding box center [381, 305] width 213 height 22
click at [976, 548] on button "Create Audience" at bounding box center [956, 562] width 114 height 29
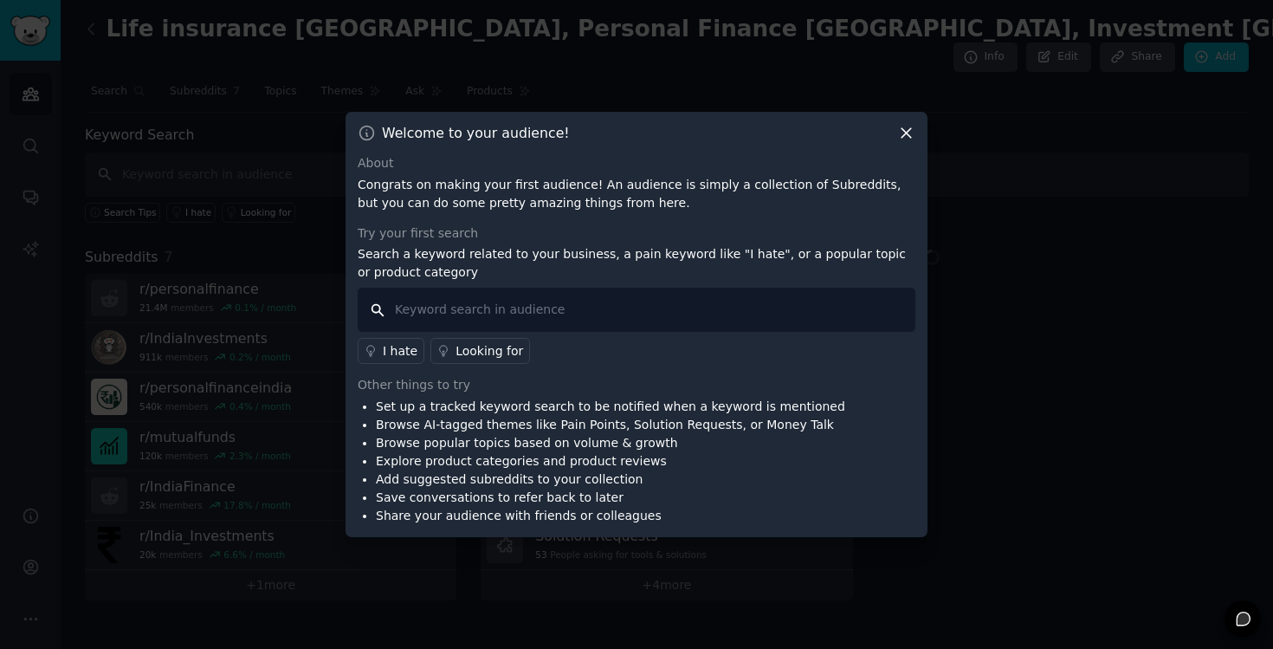
click at [518, 316] on input "text" at bounding box center [637, 310] width 558 height 44
click at [587, 296] on input "text" at bounding box center [637, 310] width 558 height 44
click at [523, 315] on input "text" at bounding box center [637, 310] width 558 height 44
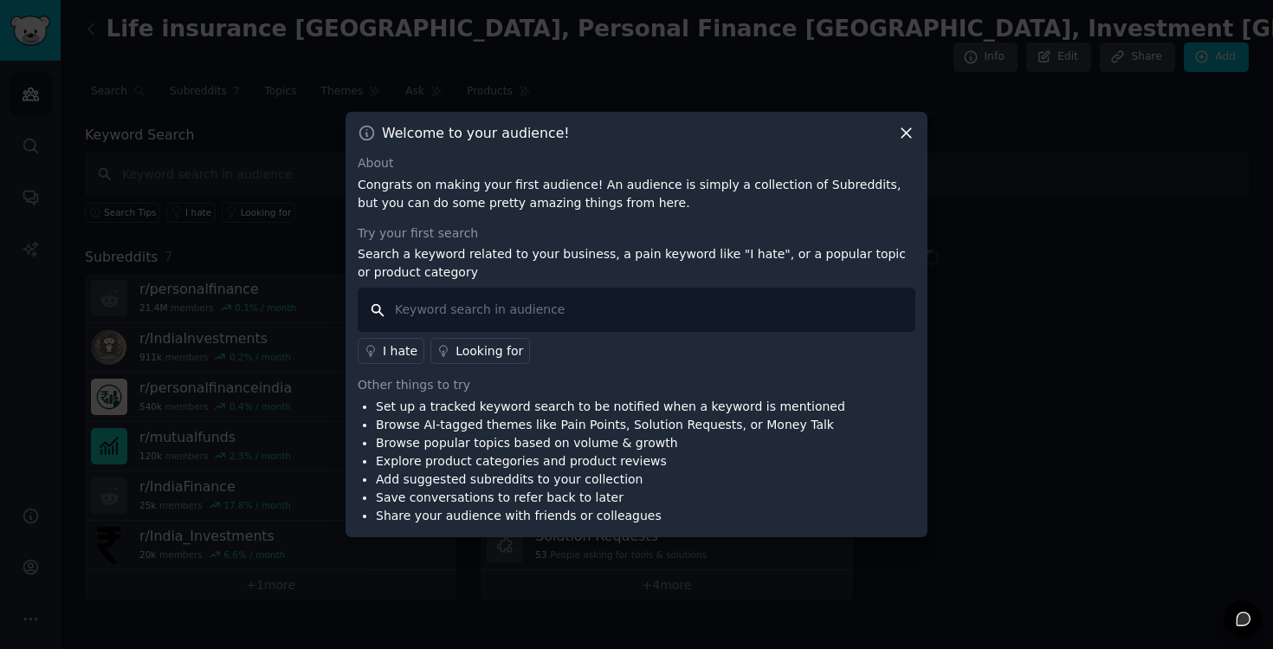
click at [427, 315] on input "text" at bounding box center [637, 310] width 558 height 44
type input "life insurance, investment"
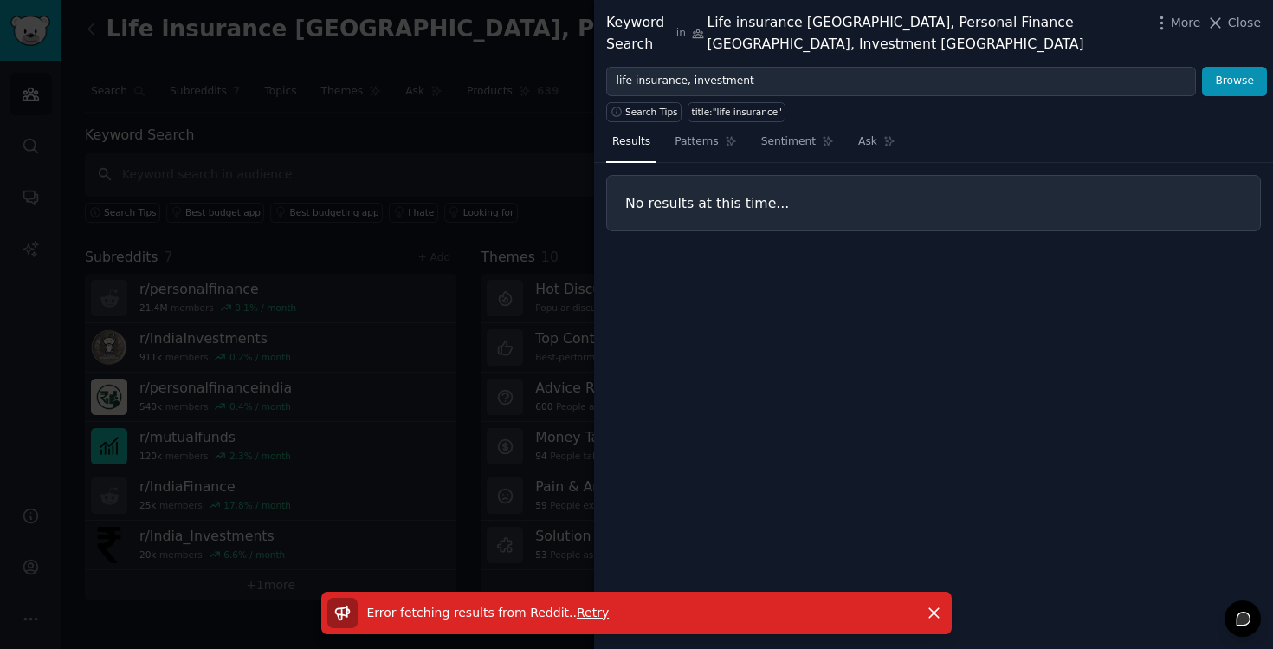
click at [579, 614] on span "Retry" at bounding box center [593, 612] width 32 height 14
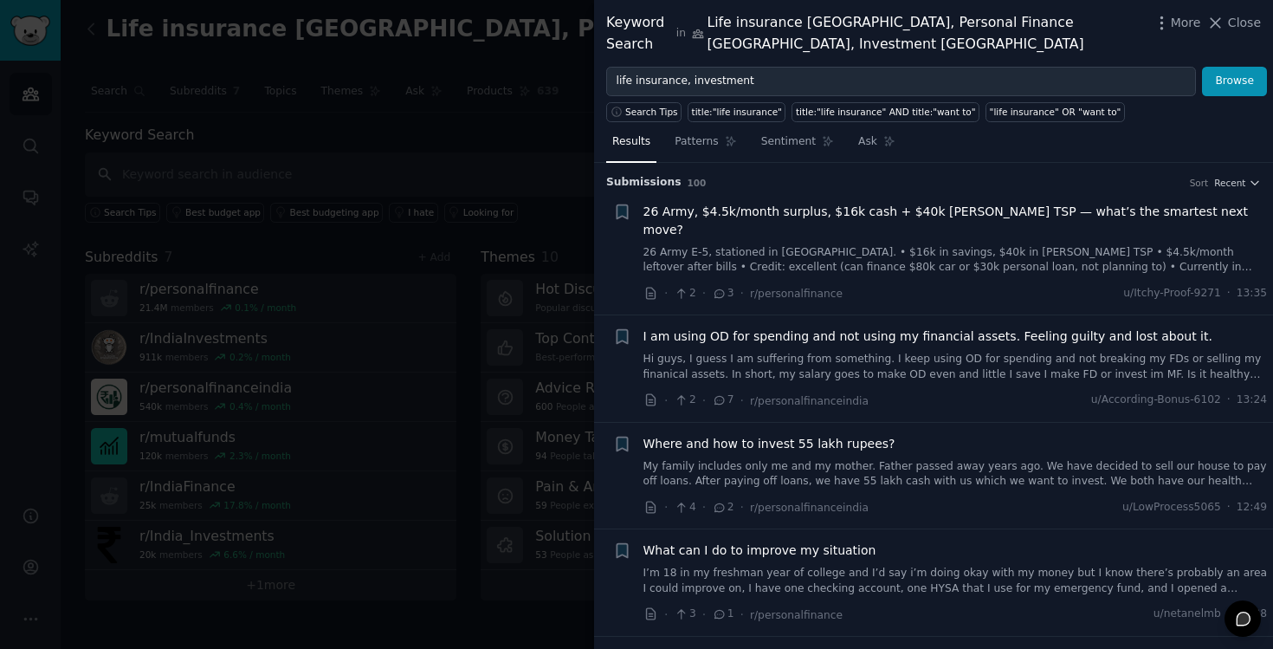
scroll to position [33, 0]
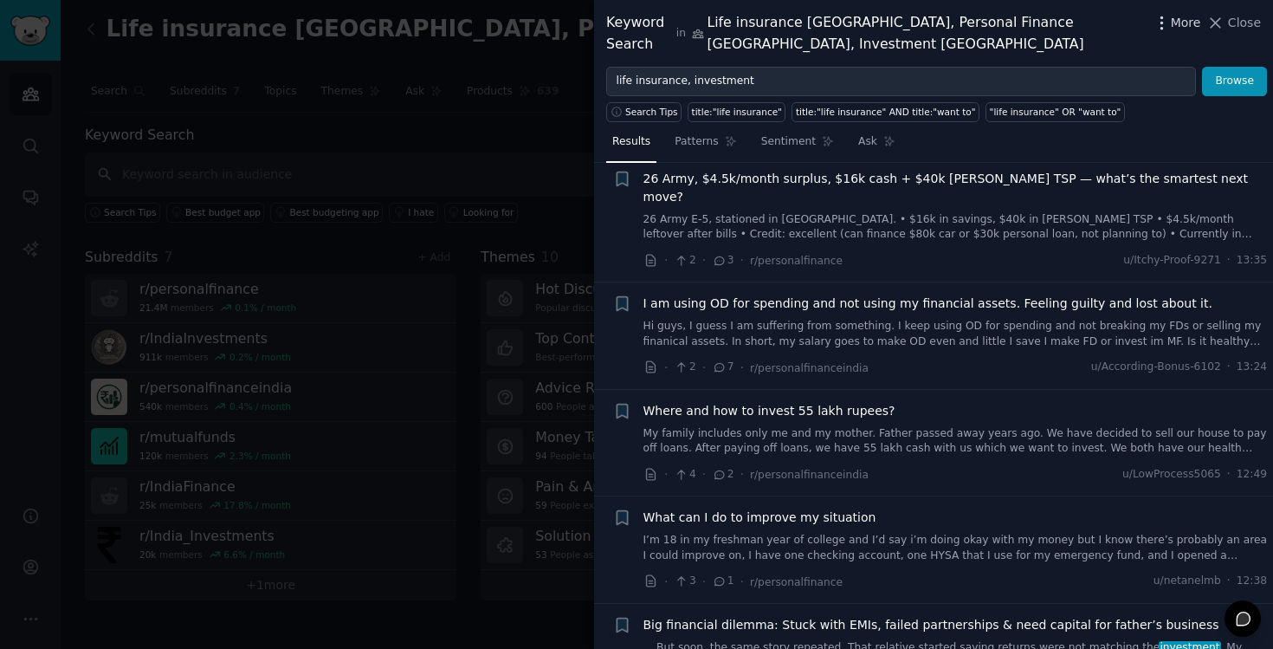
click at [1181, 21] on span "More" at bounding box center [1186, 23] width 30 height 18
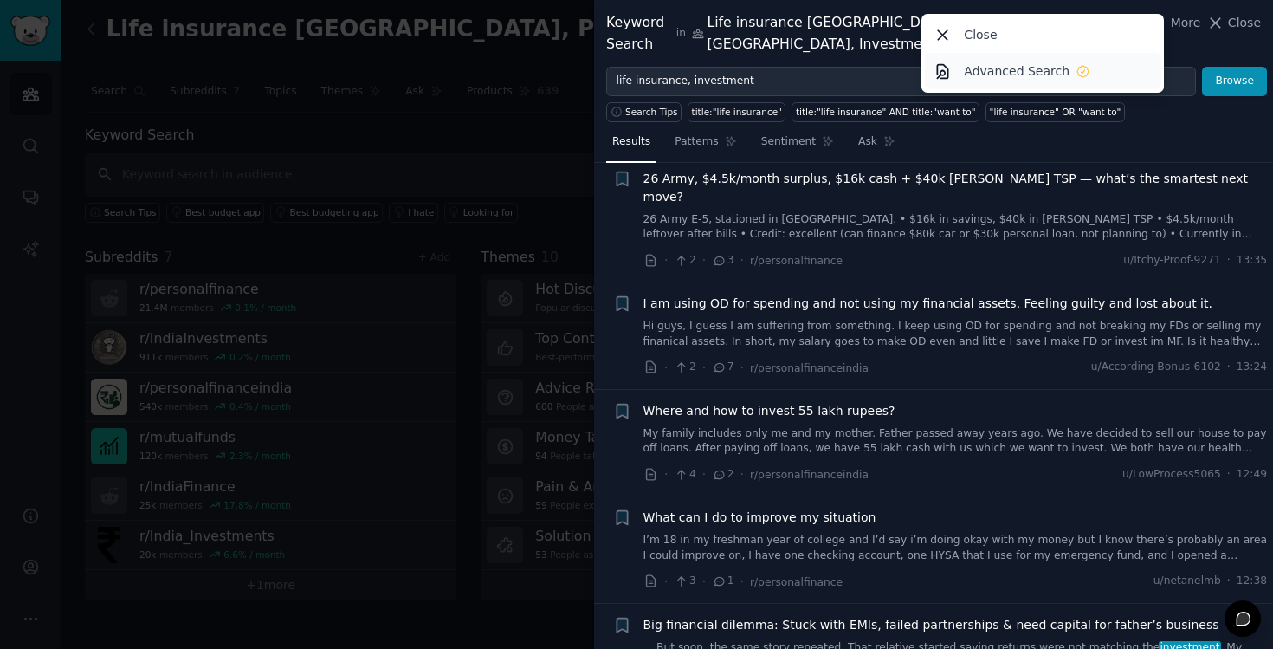
click at [1089, 73] on link "Advanced Search" at bounding box center [1043, 71] width 236 height 36
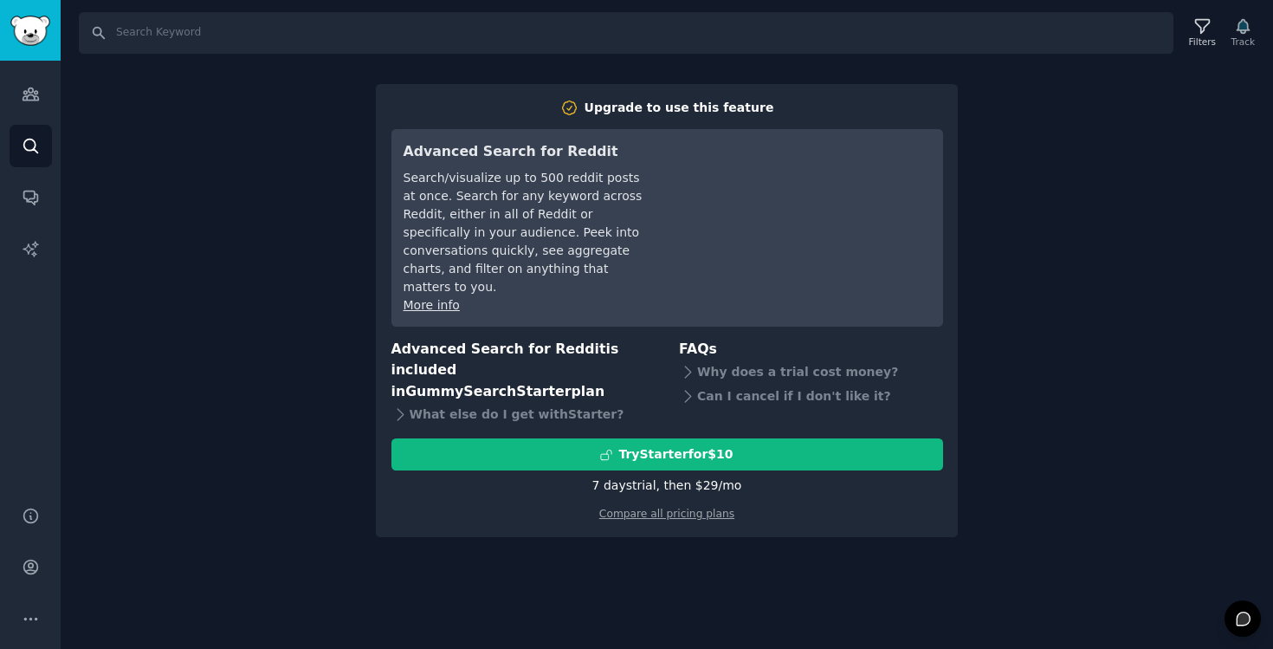
click at [1072, 140] on div "Search Filters Track Upgrade to use this feature Advanced Search for Reddit Sea…" at bounding box center [667, 324] width 1213 height 649
click at [720, 538] on div "Search Filters Track Upgrade to use this feature Advanced Search for Reddit Sea…" at bounding box center [667, 324] width 1213 height 649
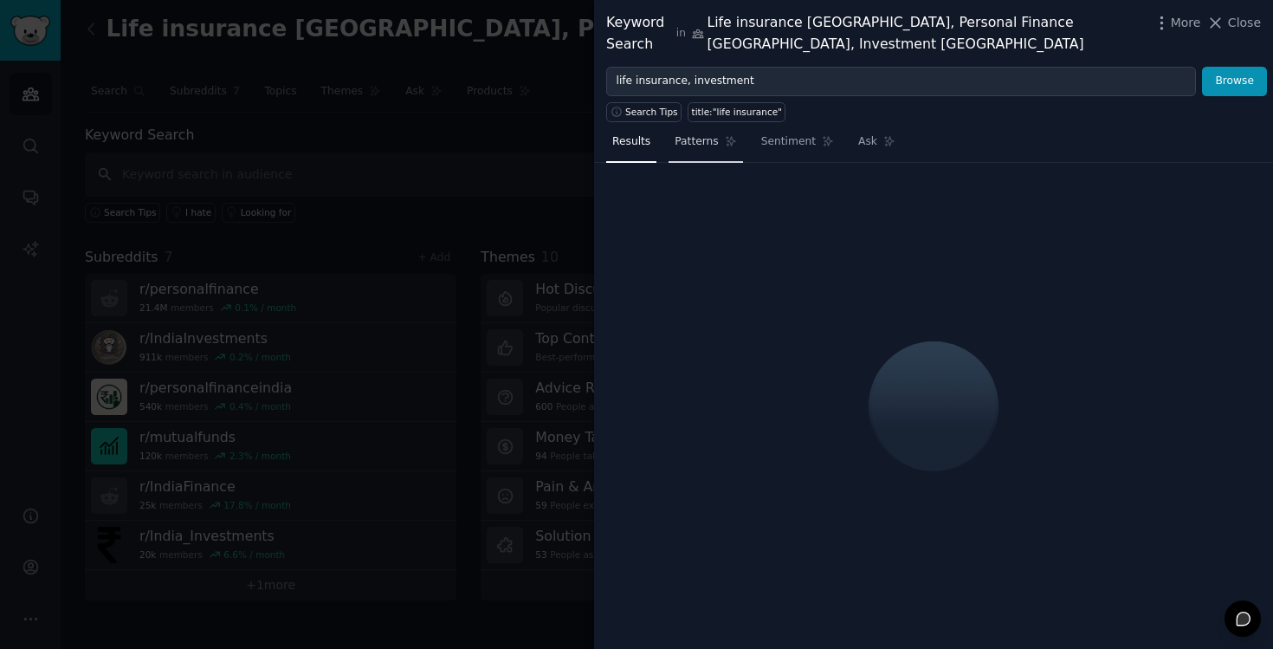
click at [705, 131] on link "Patterns" at bounding box center [706, 146] width 74 height 36
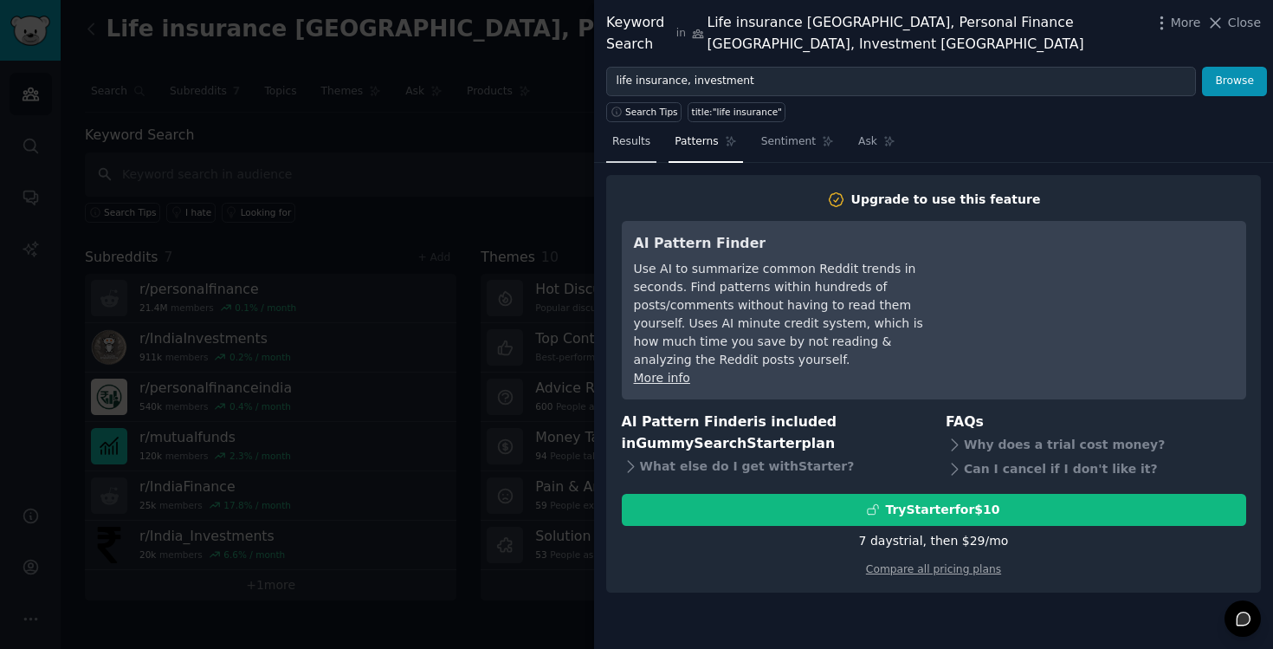
click at [640, 134] on span "Results" at bounding box center [631, 142] width 38 height 16
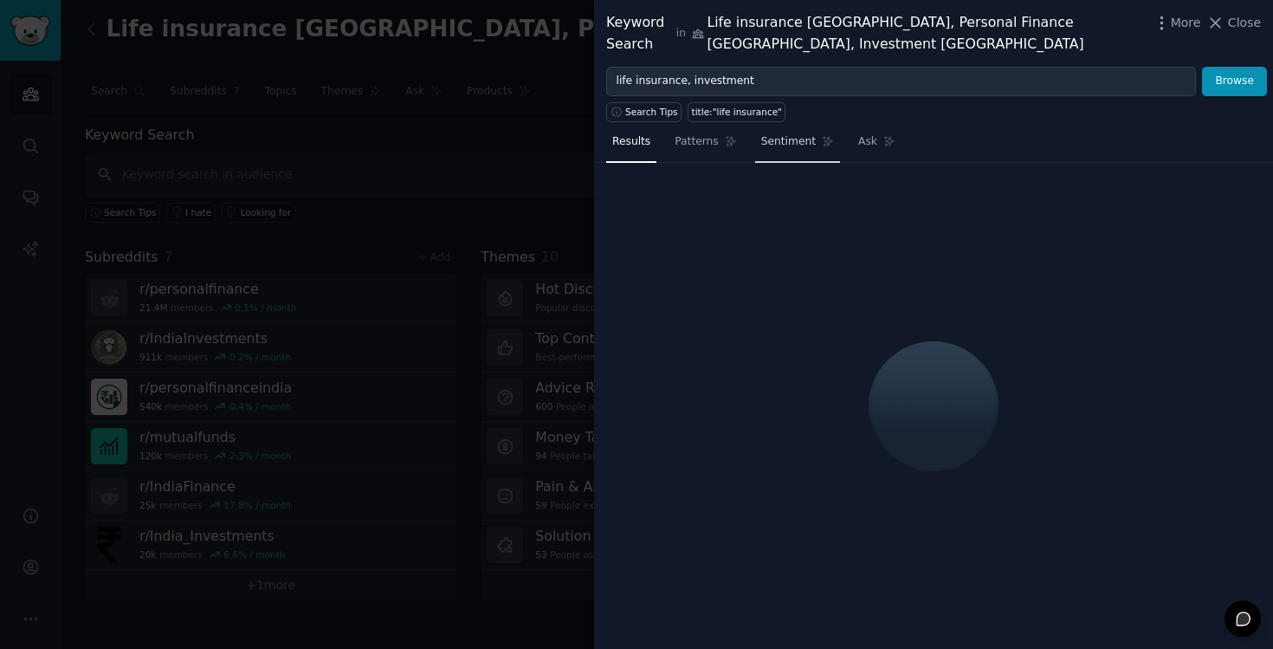
click at [809, 134] on span "Sentiment" at bounding box center [788, 142] width 55 height 16
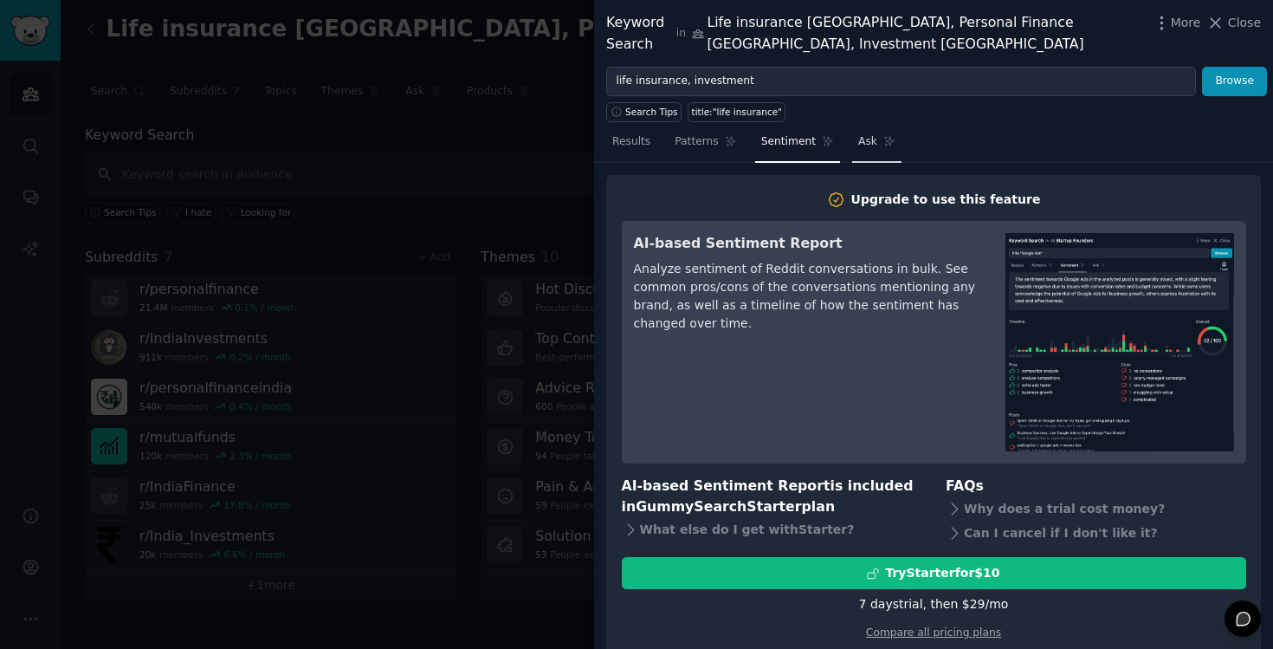
click at [867, 134] on span "Ask" at bounding box center [867, 142] width 19 height 16
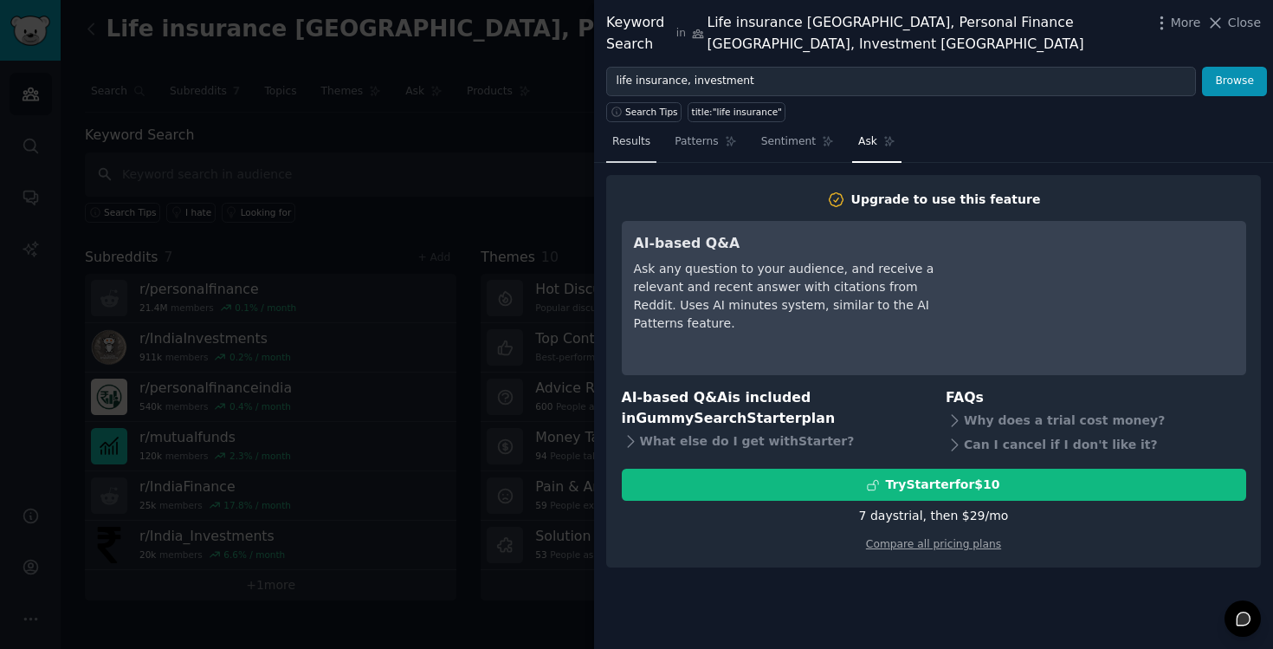
click at [652, 128] on link "Results" at bounding box center [631, 146] width 50 height 36
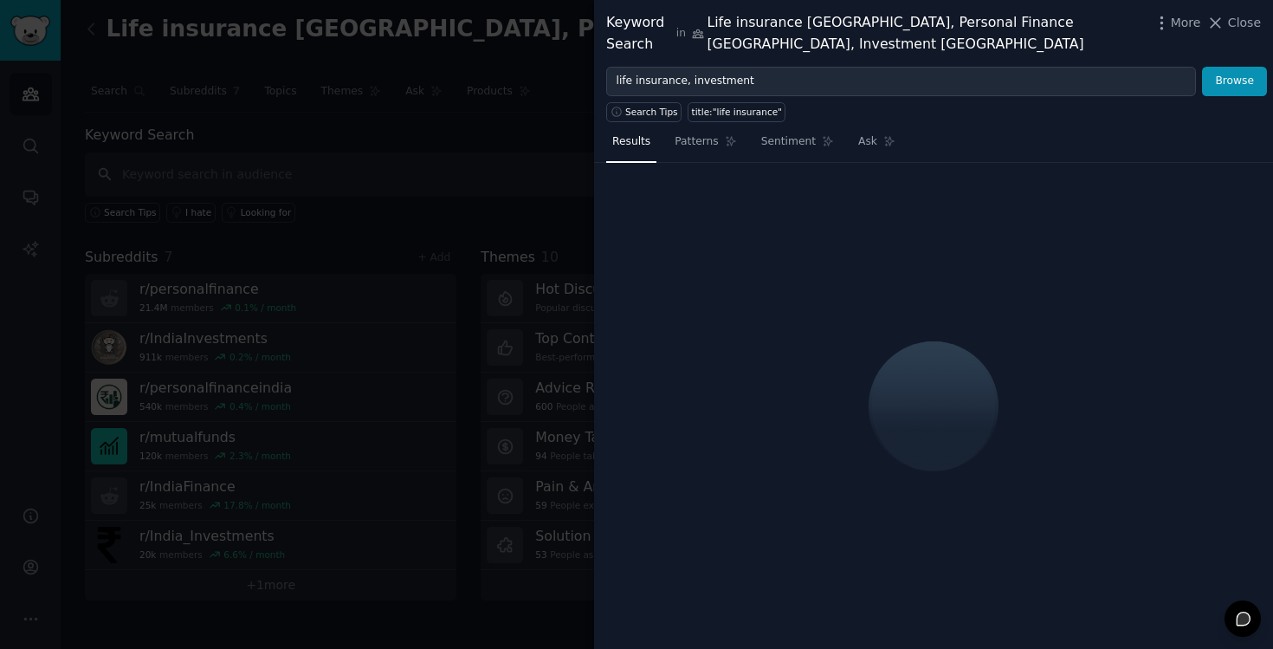
click at [1241, 621] on icon at bounding box center [1243, 617] width 13 height 13
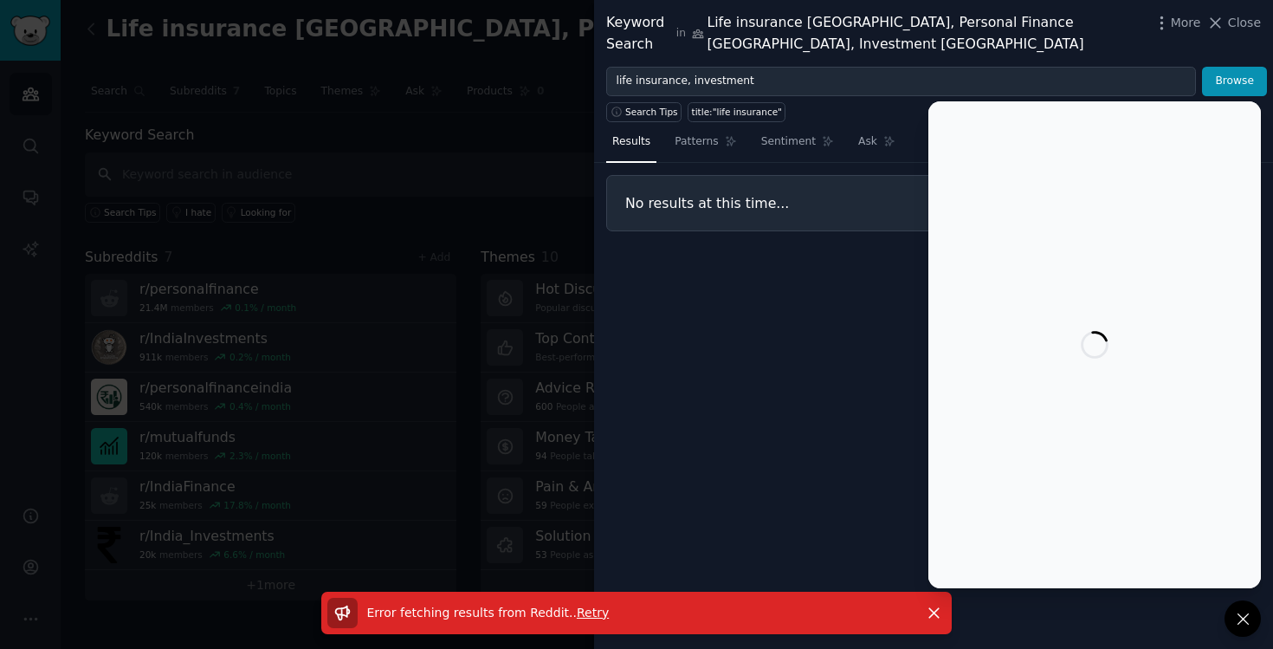
click at [577, 614] on span "Retry" at bounding box center [593, 612] width 32 height 14
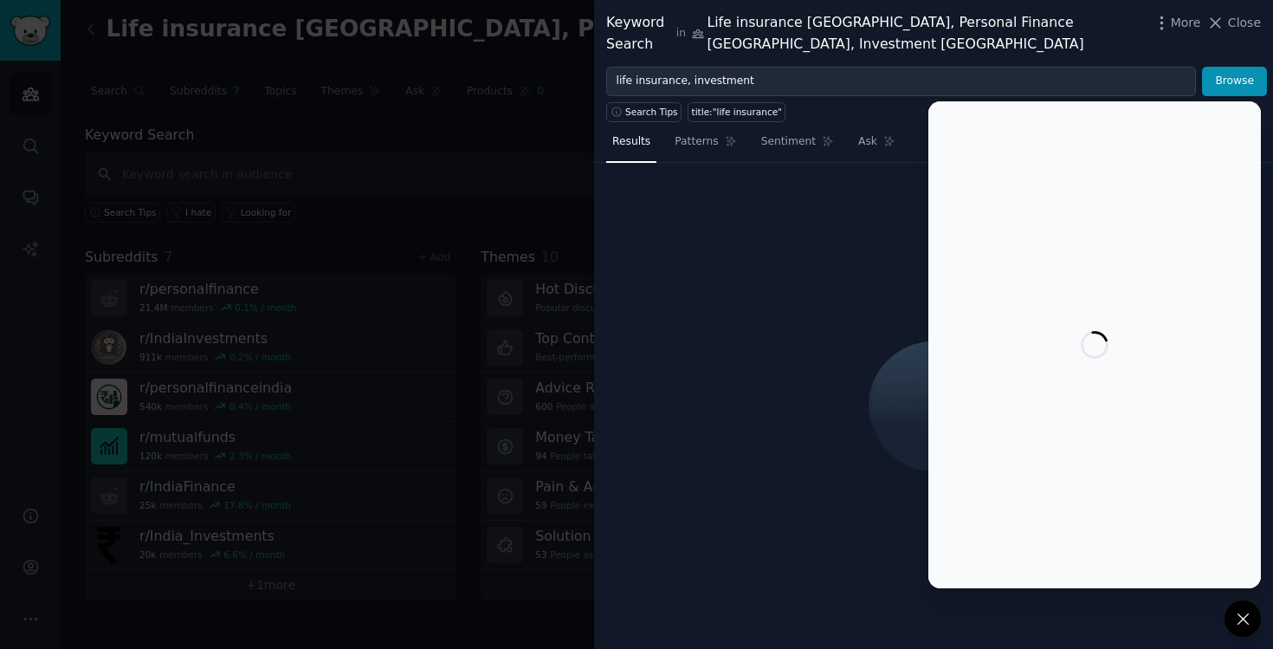
click at [815, 237] on div at bounding box center [933, 406] width 679 height 486
click at [1241, 610] on icon at bounding box center [1243, 619] width 18 height 18
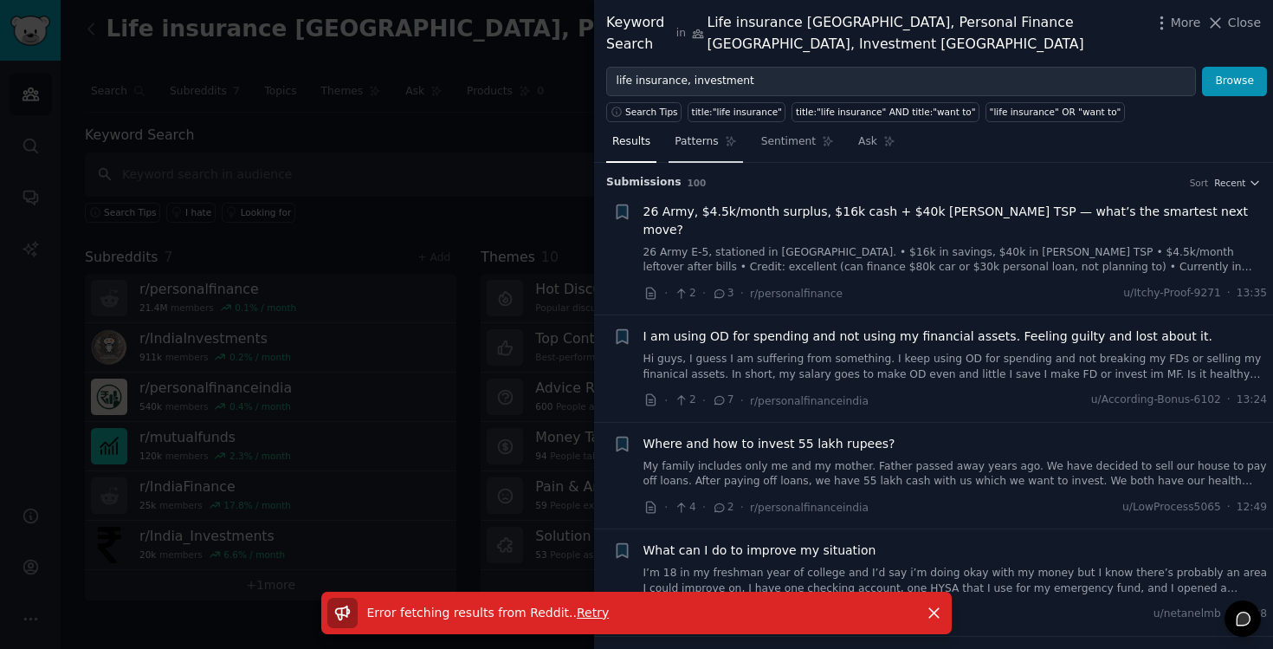
click at [710, 134] on span "Patterns" at bounding box center [696, 142] width 43 height 16
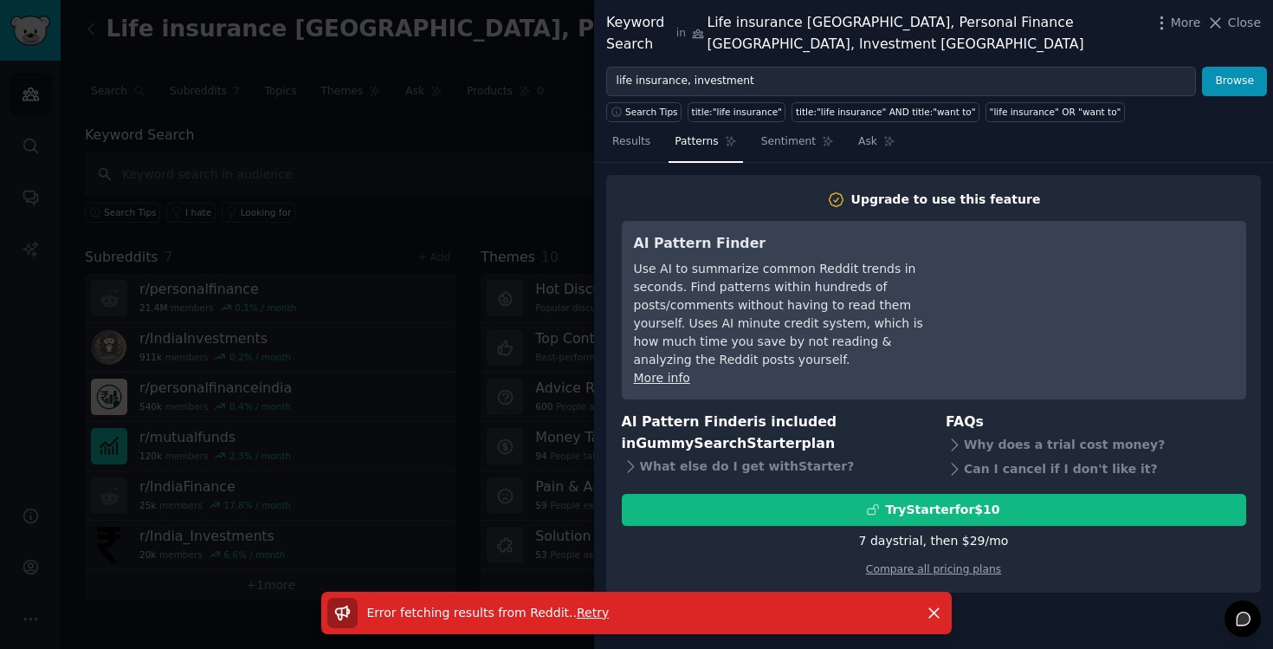
click at [665, 133] on nav "Results Patterns Sentiment Ask" at bounding box center [753, 146] width 295 height 36
click at [636, 132] on link "Results" at bounding box center [631, 146] width 50 height 36
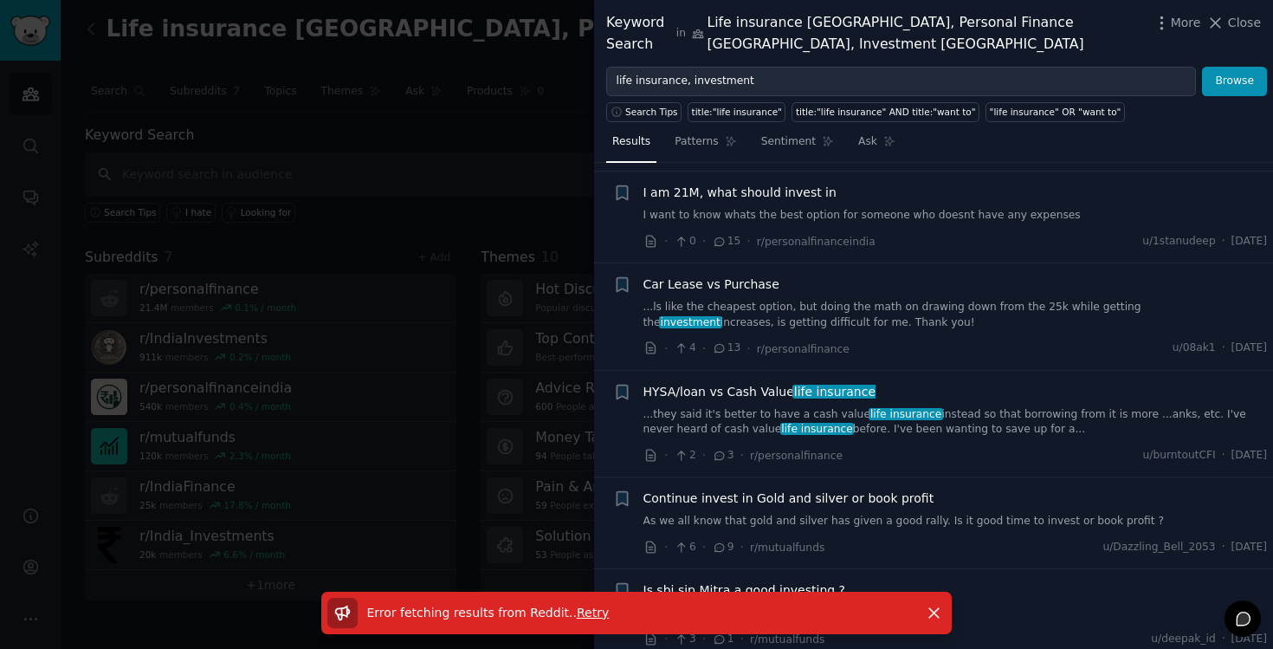
scroll to position [4537, 0]
